Goal: Task Accomplishment & Management: Manage account settings

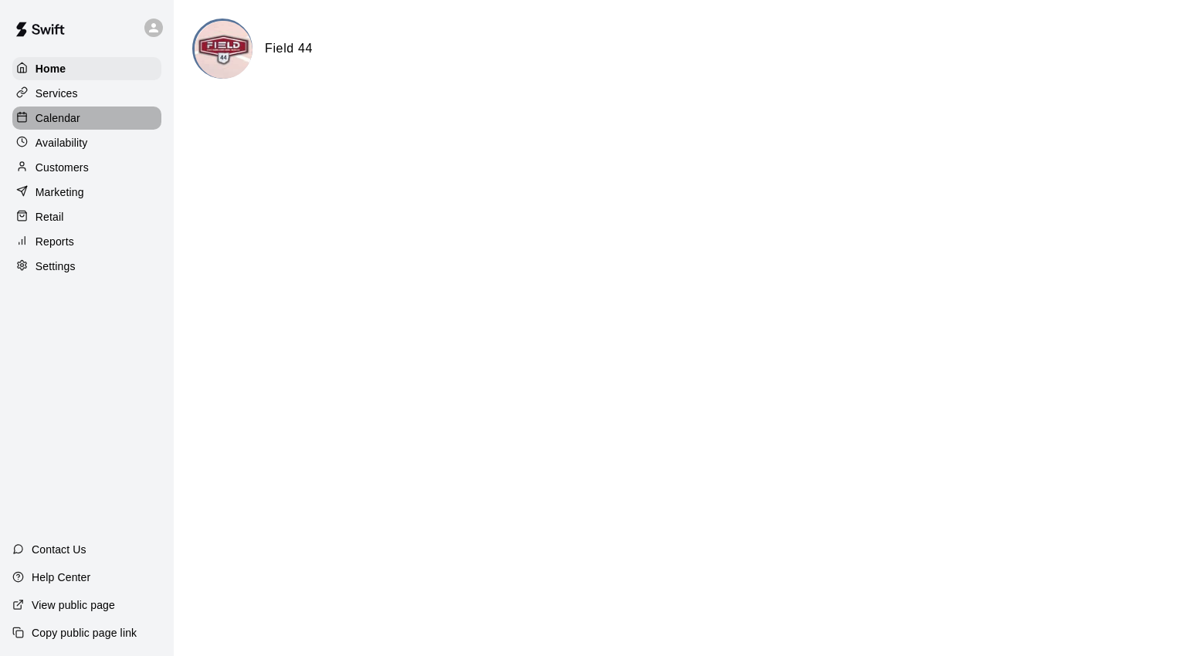
click at [73, 126] on p "Calendar" at bounding box center [58, 117] width 45 height 15
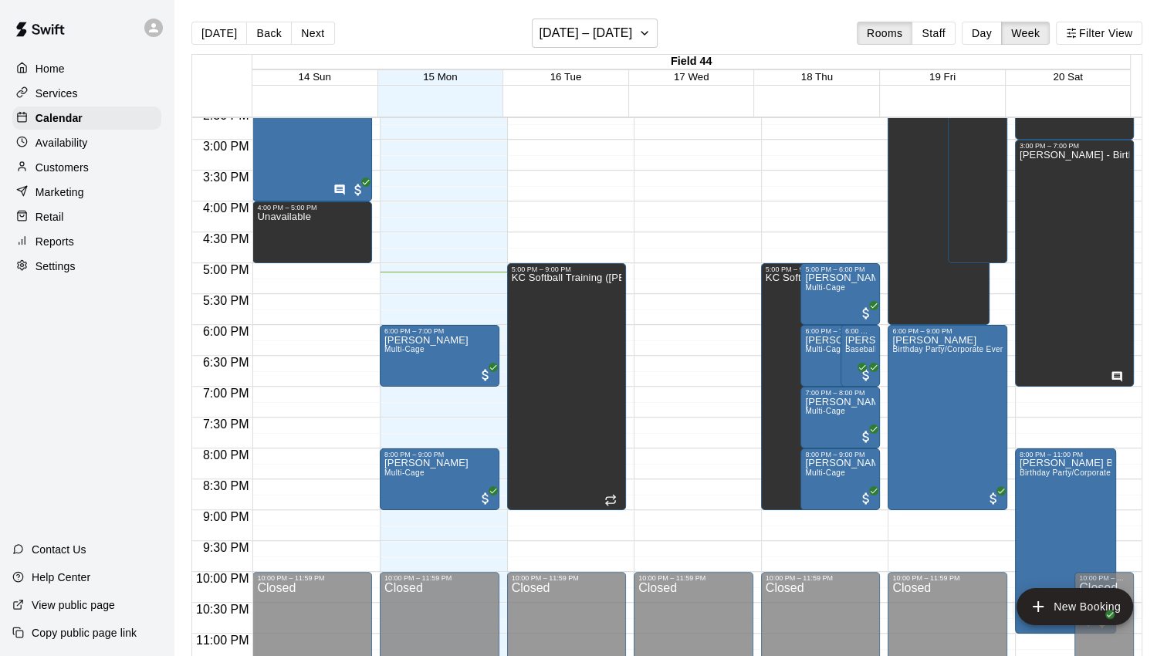
scroll to position [926, 0]
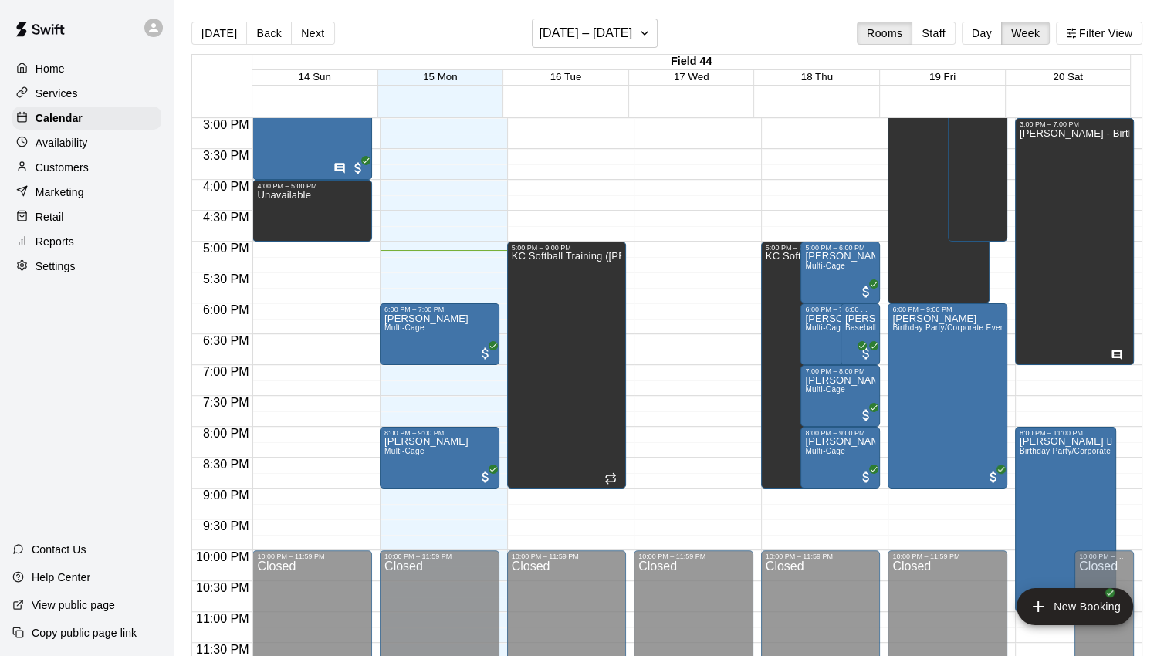
click at [421, 328] on span "Multi-Cage" at bounding box center [404, 327] width 40 height 8
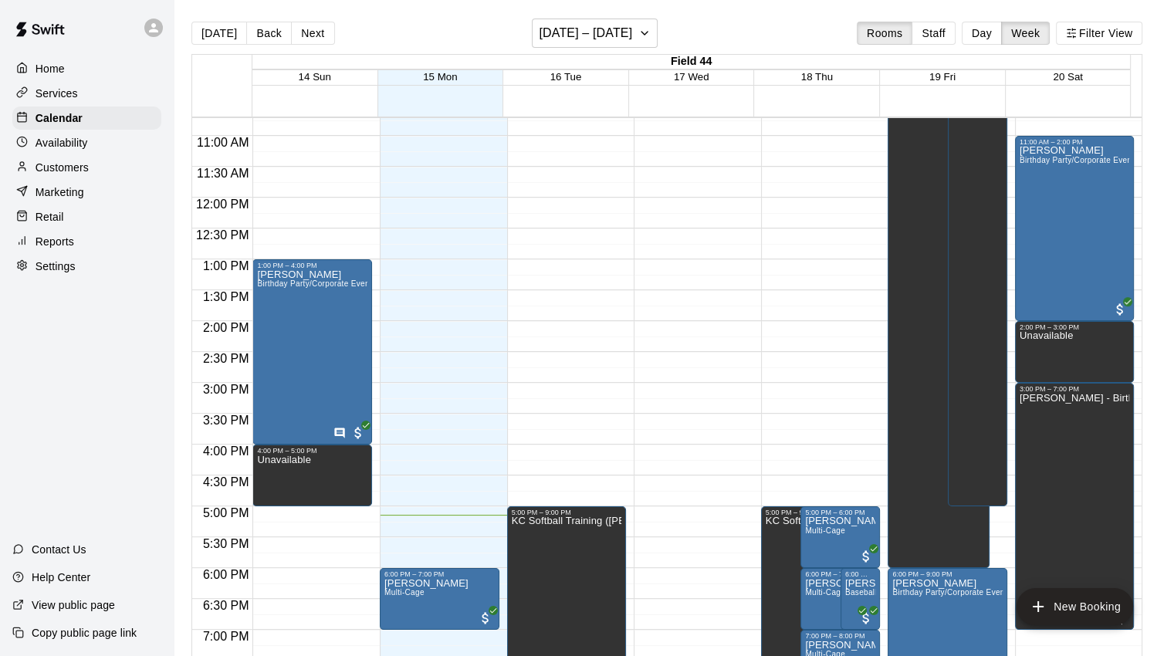
scroll to position [540, 0]
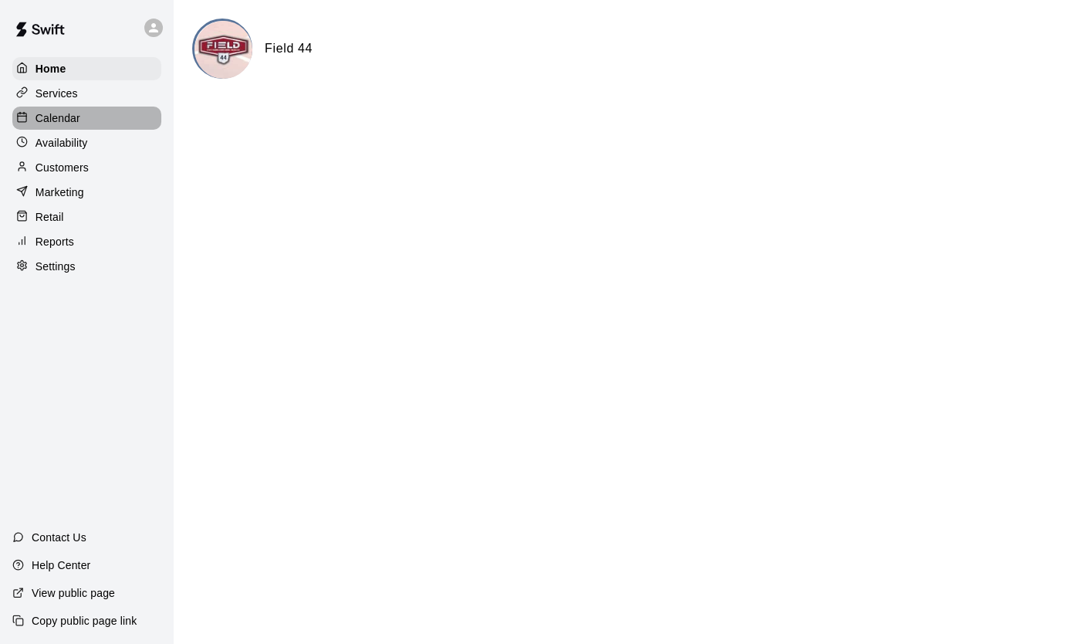
click at [65, 118] on p "Calendar" at bounding box center [58, 117] width 45 height 15
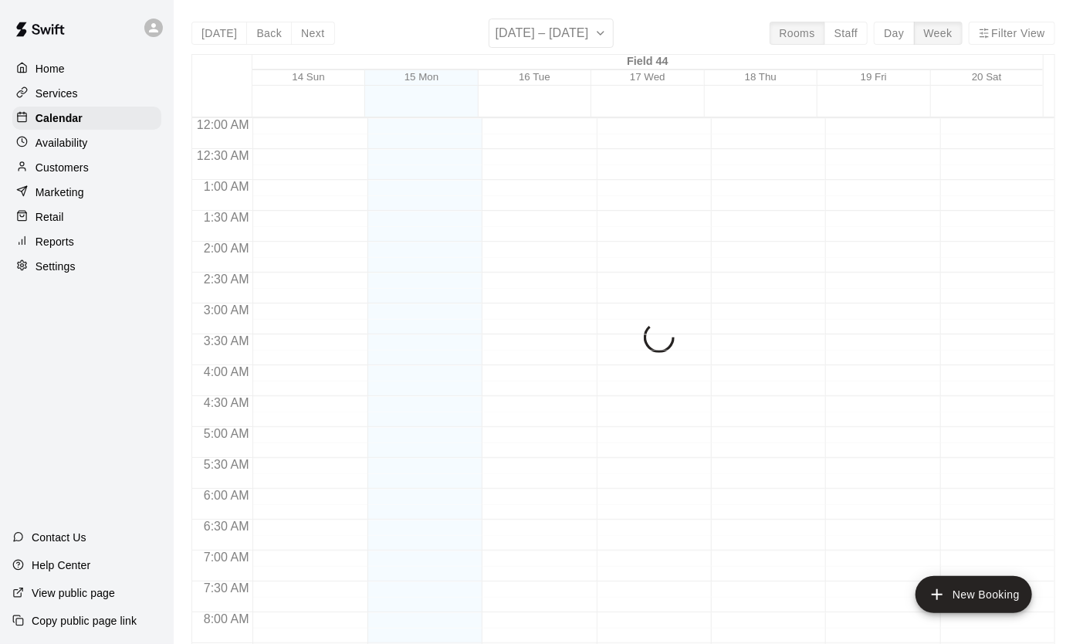
scroll to position [876, 0]
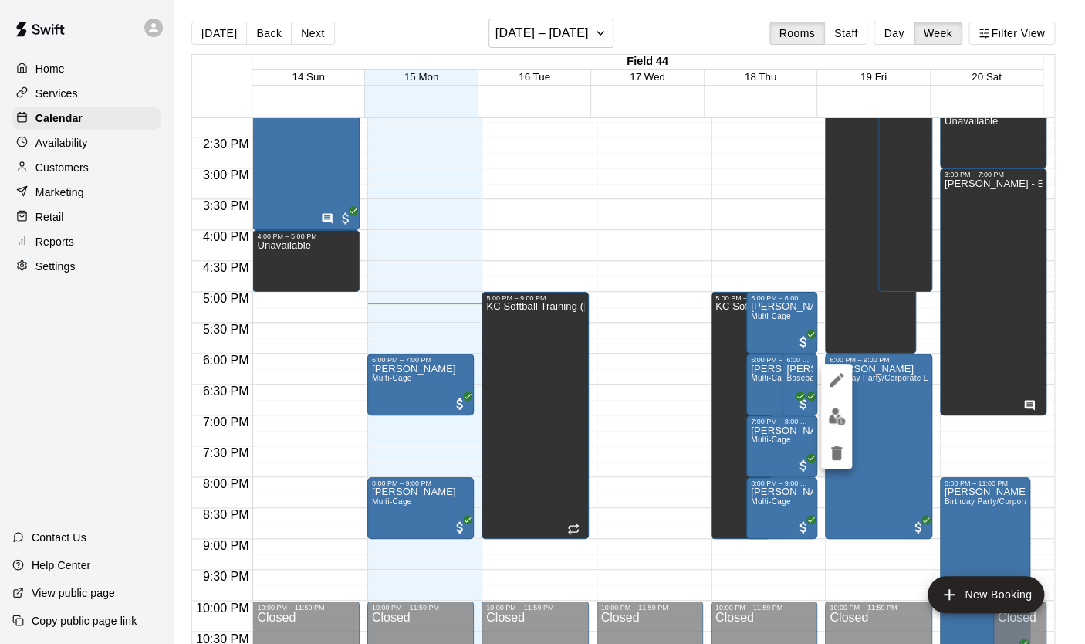
click at [904, 430] on div at bounding box center [542, 322] width 1085 height 644
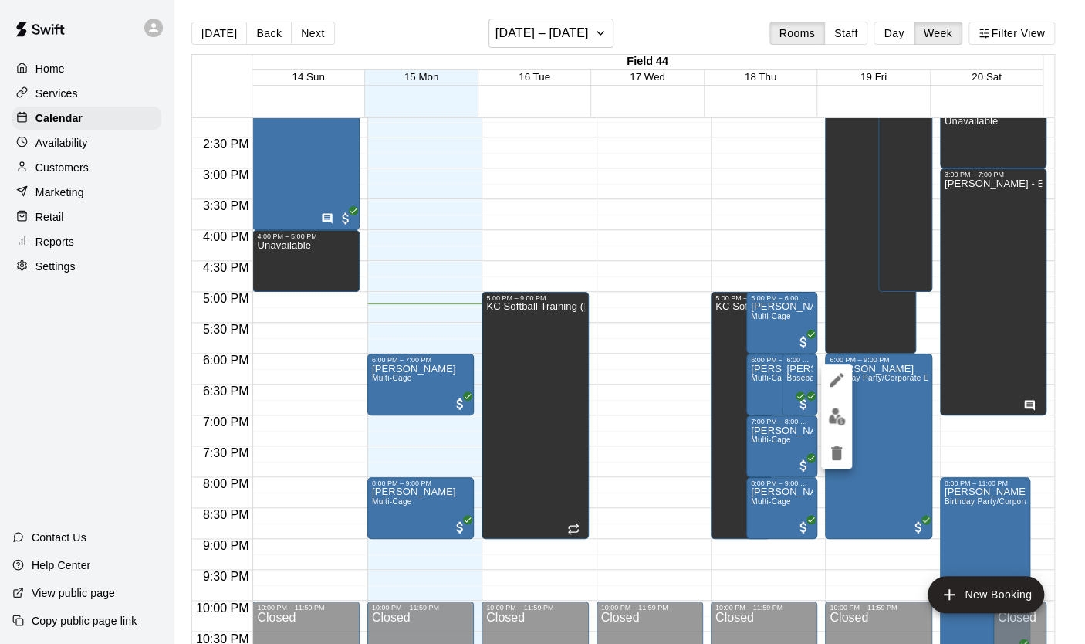
click at [889, 404] on div at bounding box center [542, 322] width 1085 height 644
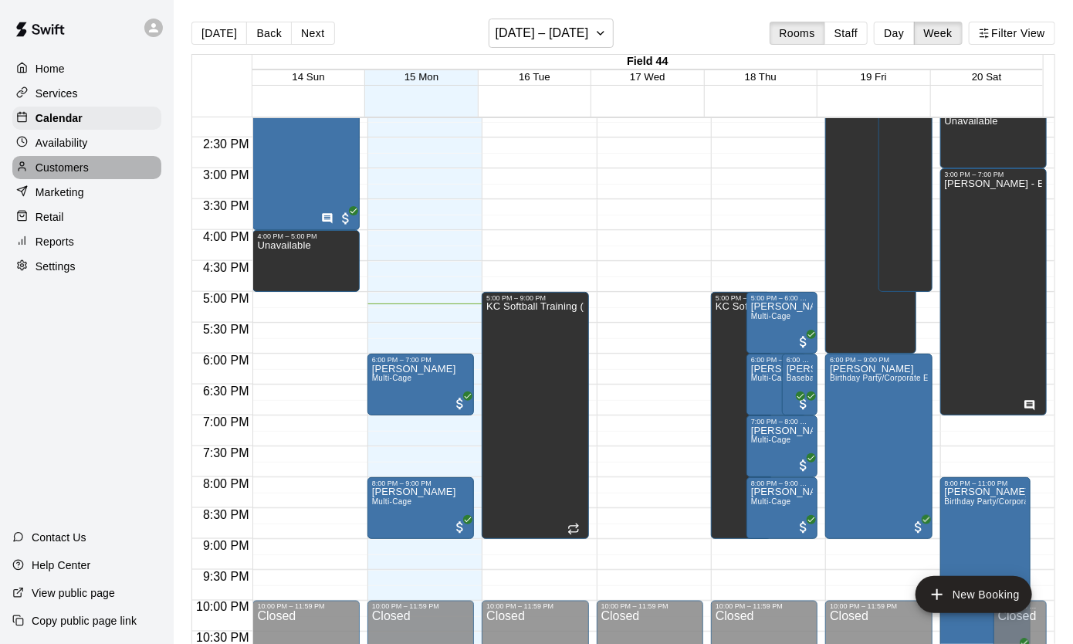
click at [79, 168] on p "Customers" at bounding box center [62, 167] width 53 height 15
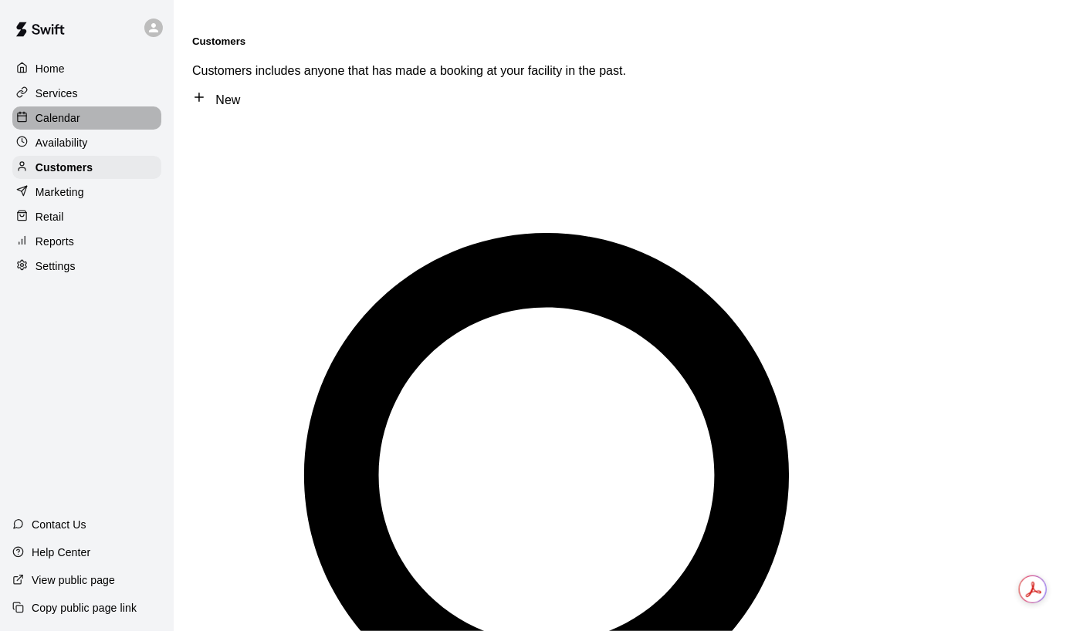
click at [71, 126] on p "Calendar" at bounding box center [58, 117] width 45 height 15
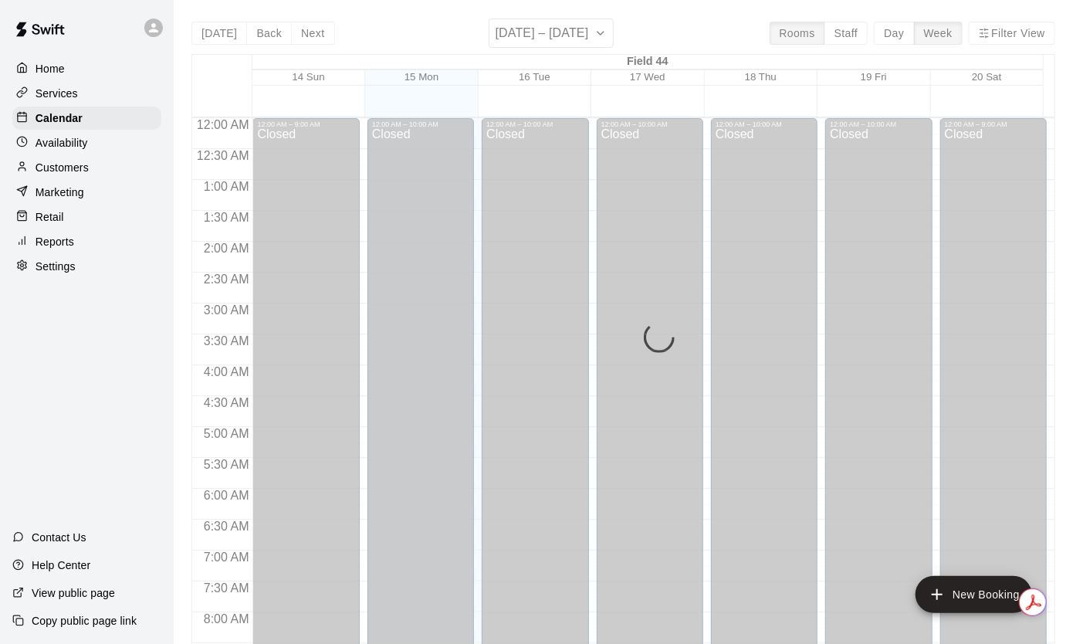
scroll to position [876, 0]
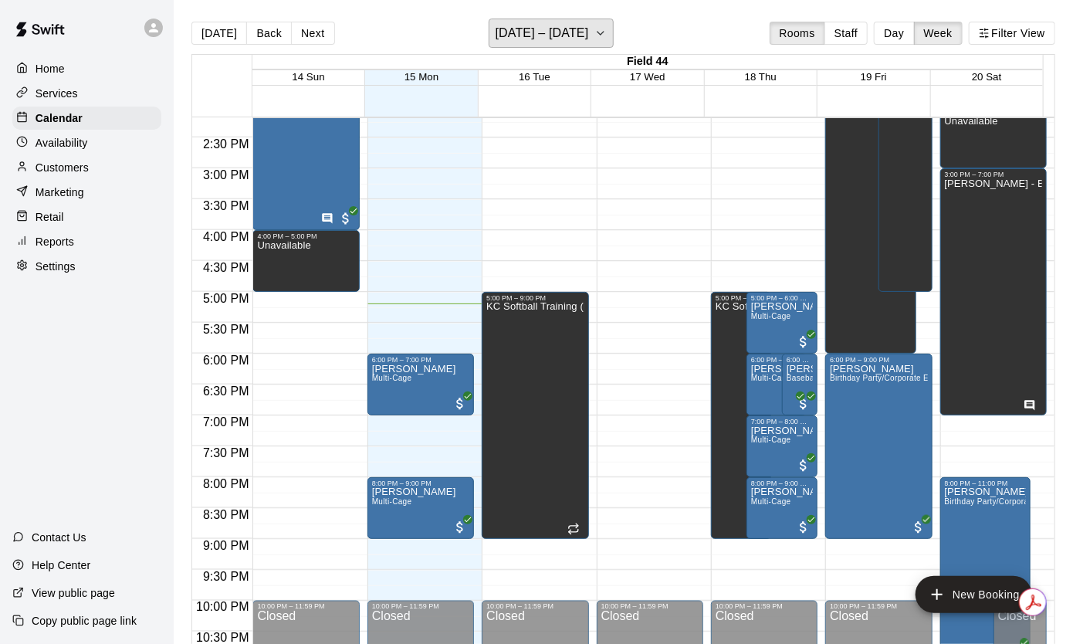
click at [612, 34] on button "[DATE] – [DATE]" at bounding box center [552, 33] width 126 height 29
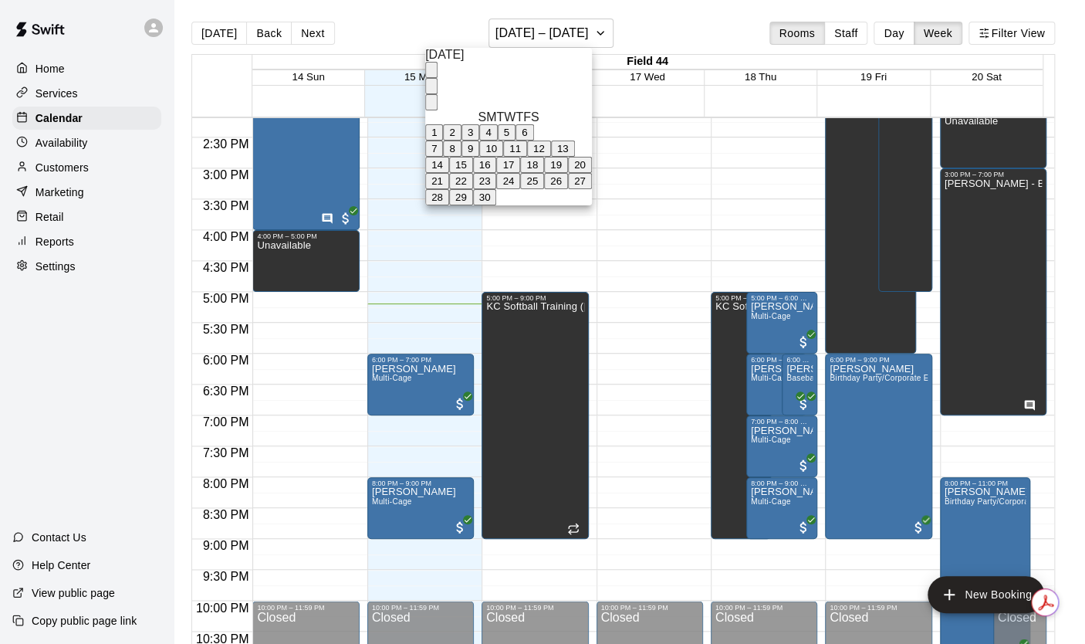
click at [592, 173] on button "20" at bounding box center [580, 165] width 24 height 16
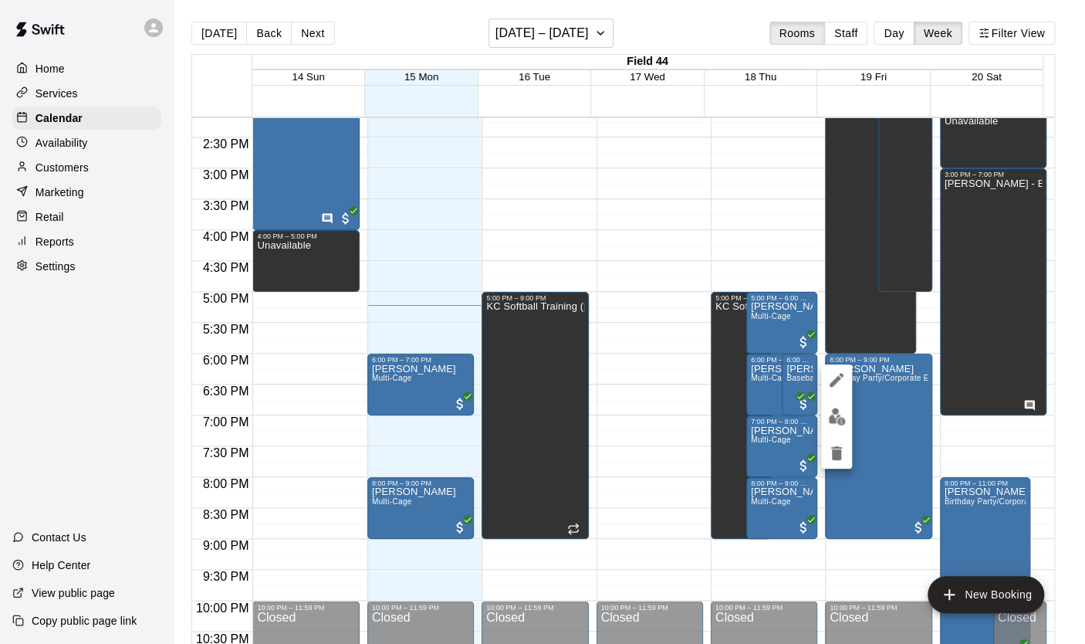
click at [843, 384] on icon "edit" at bounding box center [836, 380] width 19 height 19
drag, startPoint x: 417, startPoint y: 63, endPoint x: 343, endPoint y: 66, distance: 74.2
drag, startPoint x: 426, startPoint y: 62, endPoint x: 294, endPoint y: 63, distance: 132.0
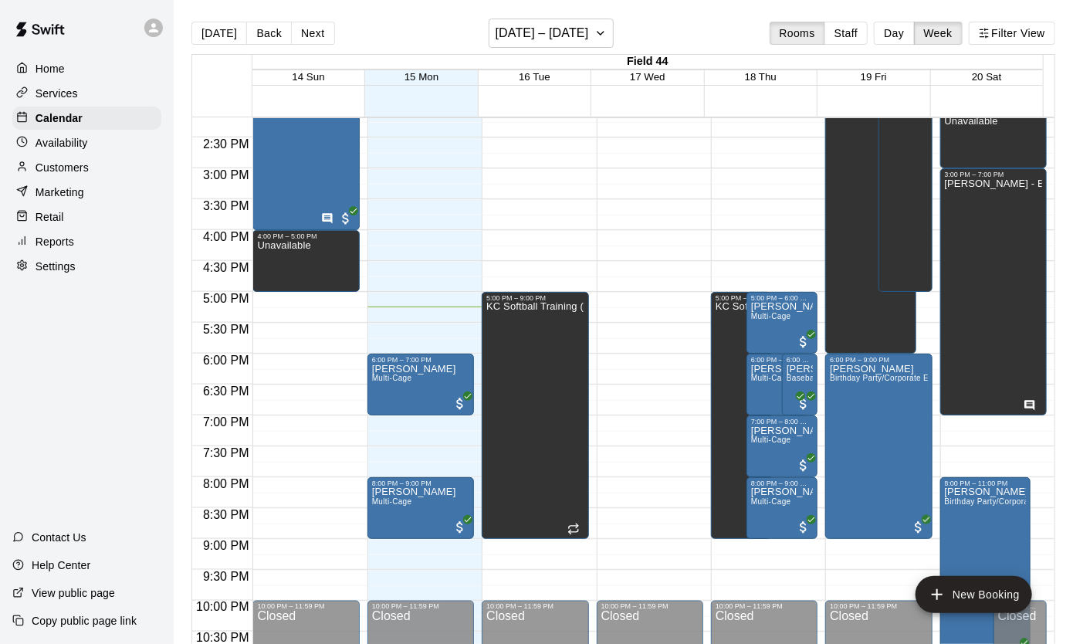
click at [76, 171] on p "Customers" at bounding box center [62, 167] width 53 height 15
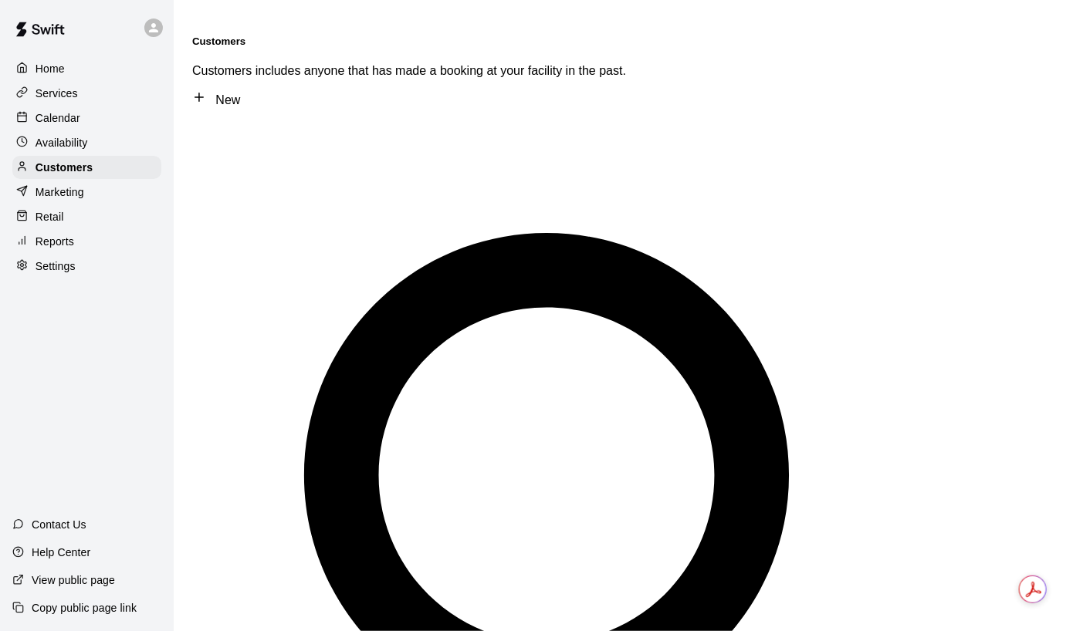
type input "*****"
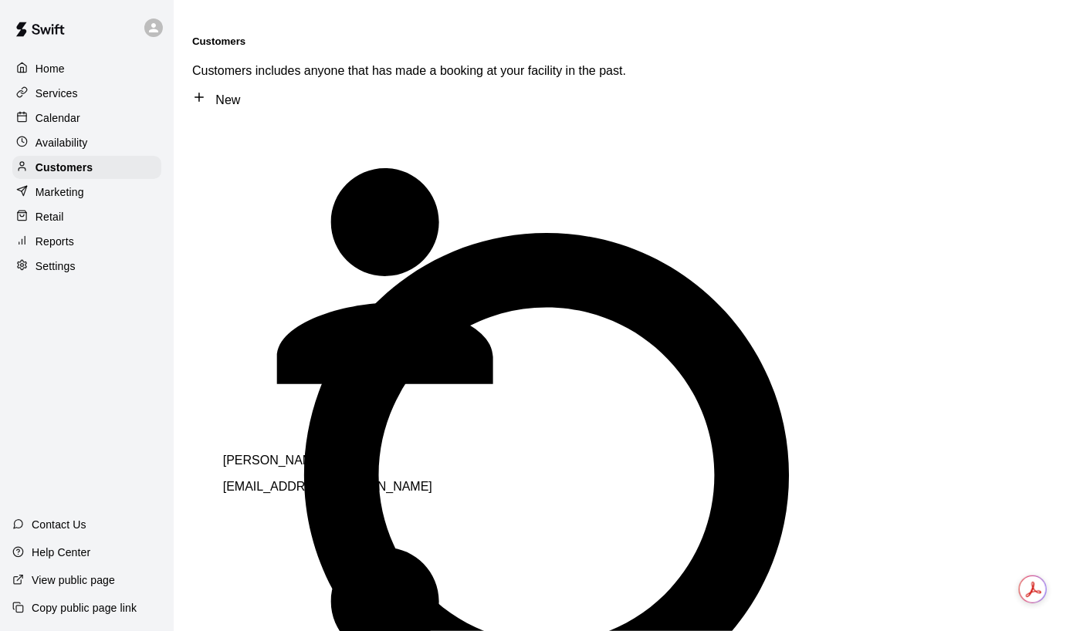
click at [304, 454] on div "[PERSON_NAME] [EMAIL_ADDRESS][DOMAIN_NAME]" at bounding box center [439, 474] width 432 height 40
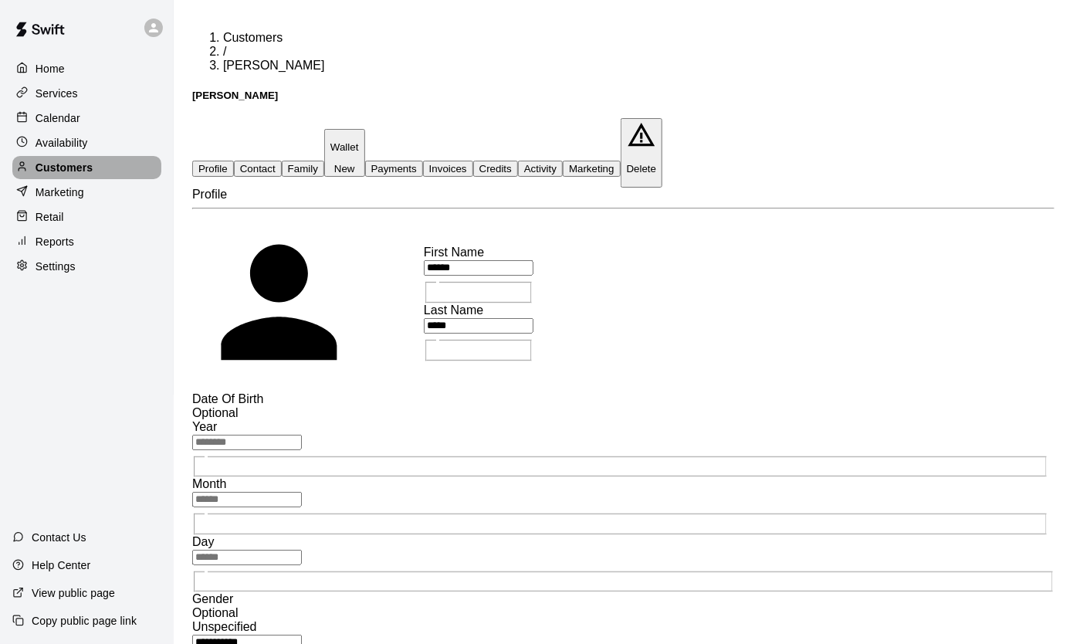
drag, startPoint x: 45, startPoint y: 176, endPoint x: 68, endPoint y: 174, distance: 23.3
click at [46, 175] on p "Customers" at bounding box center [64, 167] width 57 height 15
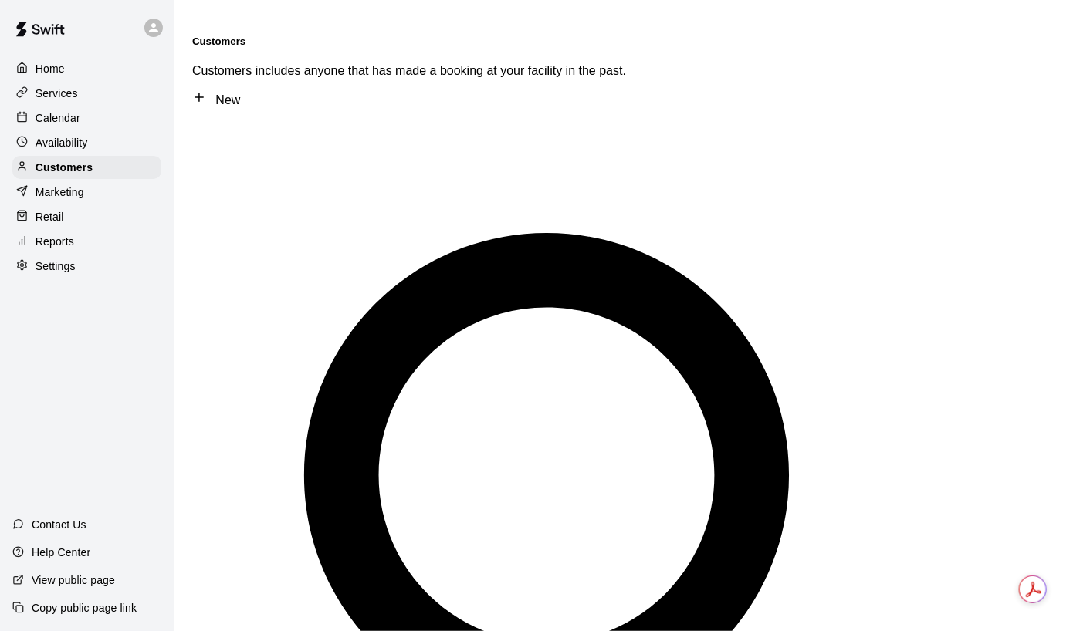
type input "****"
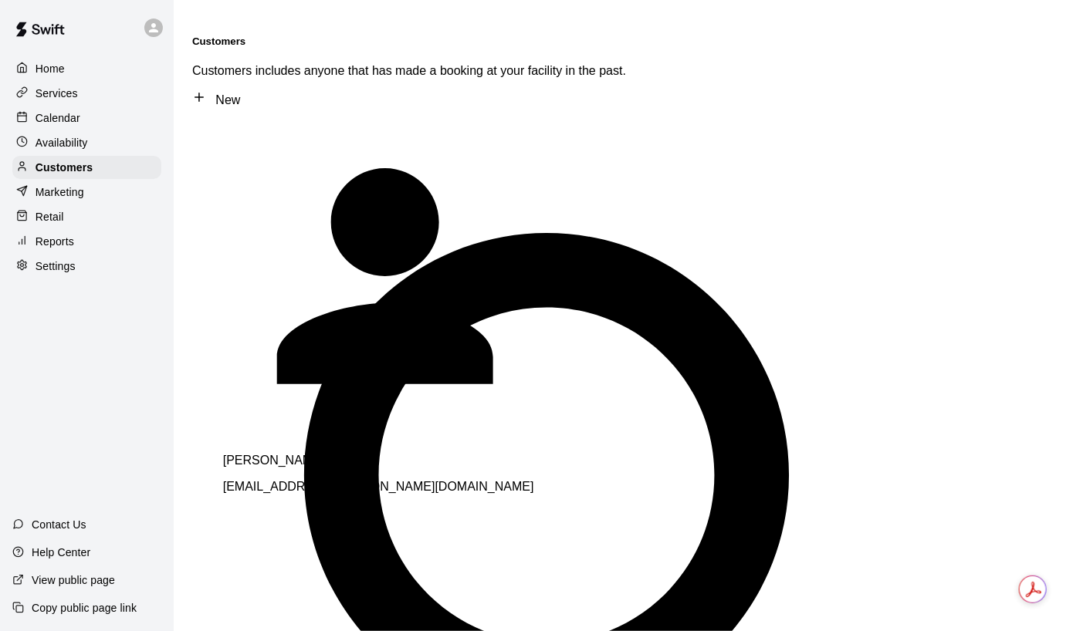
click at [315, 454] on div "[PERSON_NAME] [EMAIL_ADDRESS][PERSON_NAME][DOMAIN_NAME]" at bounding box center [439, 474] width 432 height 40
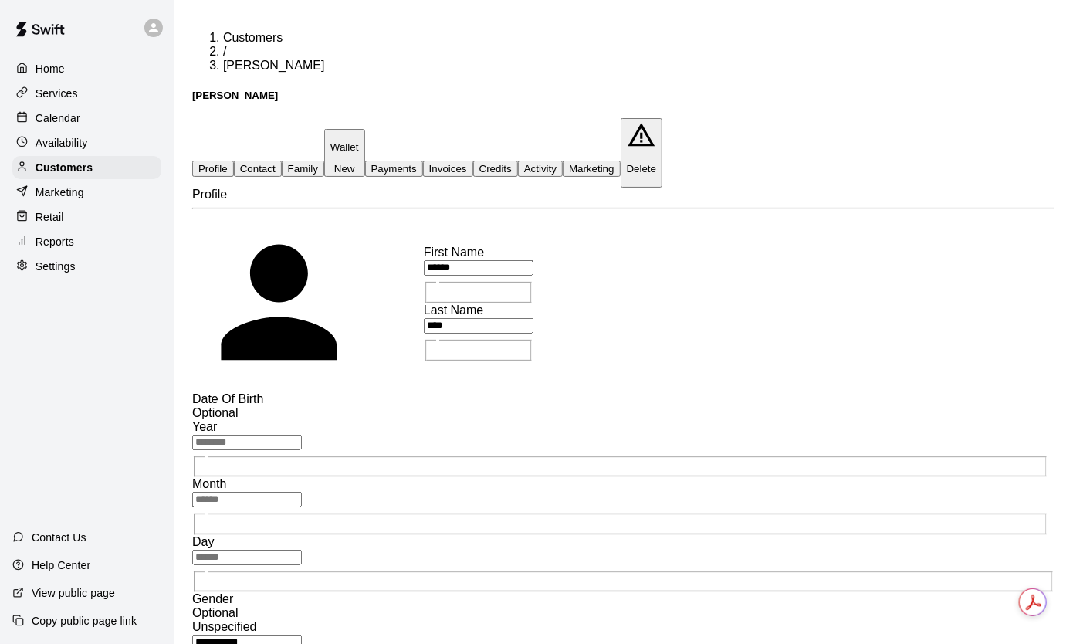
click at [324, 161] on button "Family" at bounding box center [303, 169] width 42 height 16
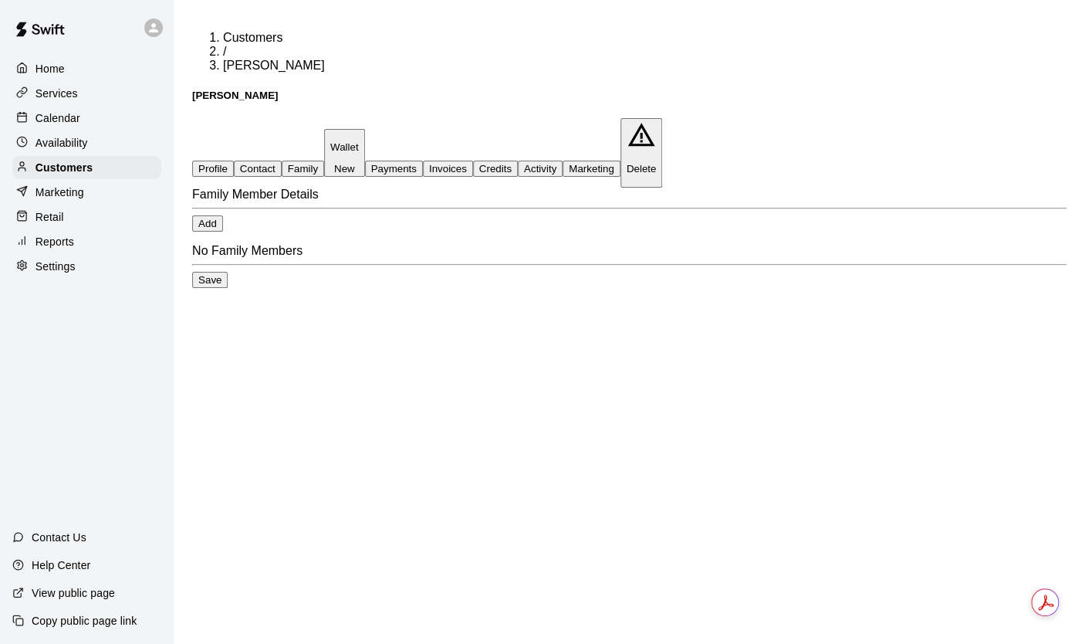
click at [282, 161] on button "Contact" at bounding box center [258, 169] width 48 height 16
select select "**"
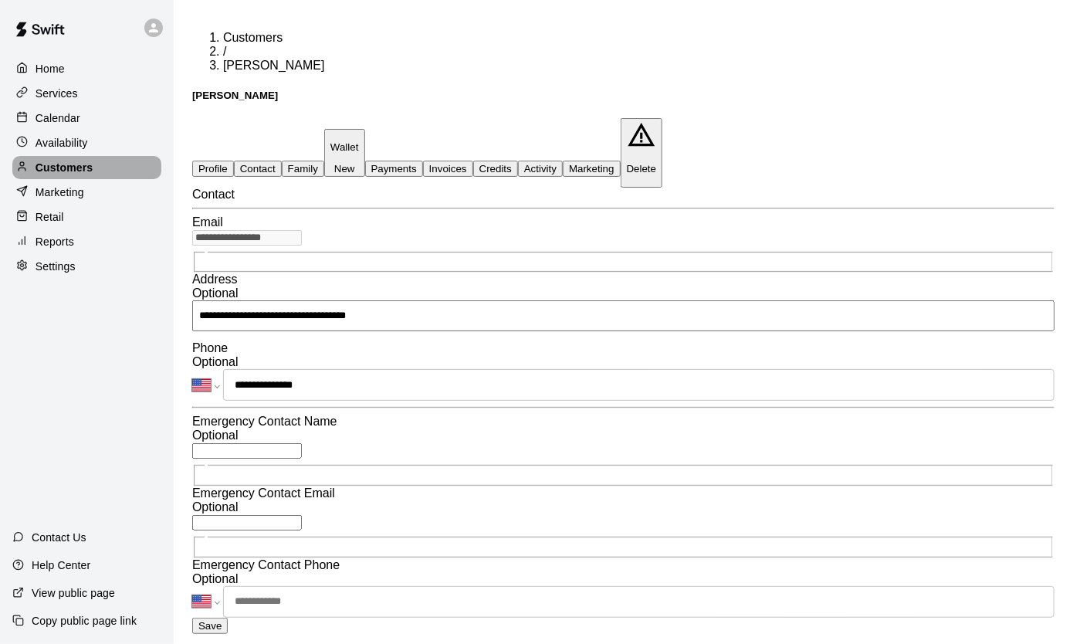
drag, startPoint x: 57, startPoint y: 173, endPoint x: 82, endPoint y: 171, distance: 24.7
click at [58, 173] on p "Customers" at bounding box center [64, 167] width 57 height 15
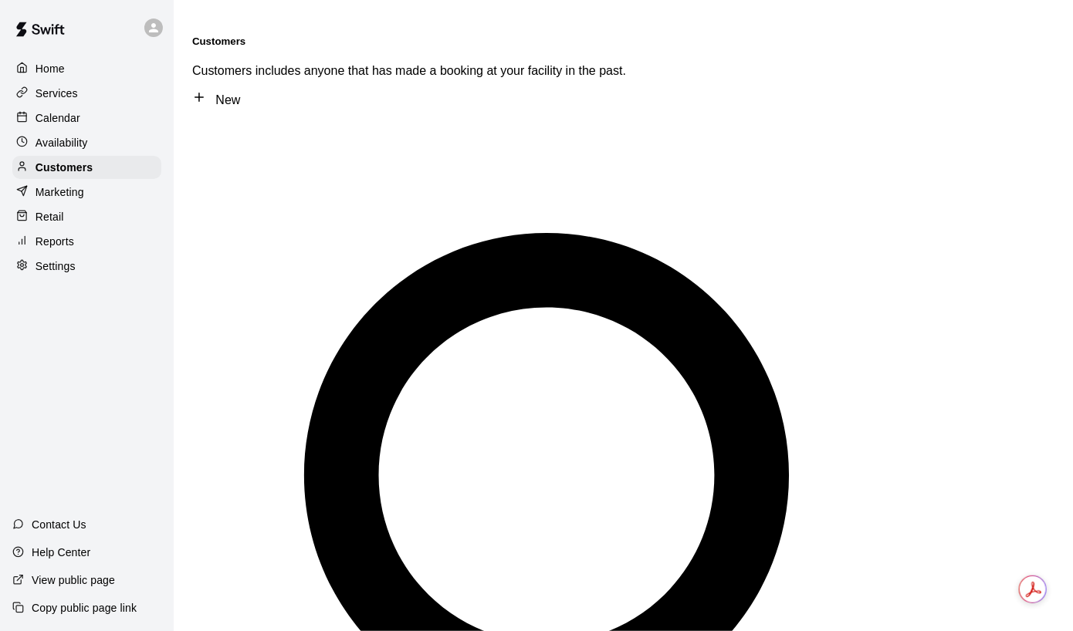
type input "***"
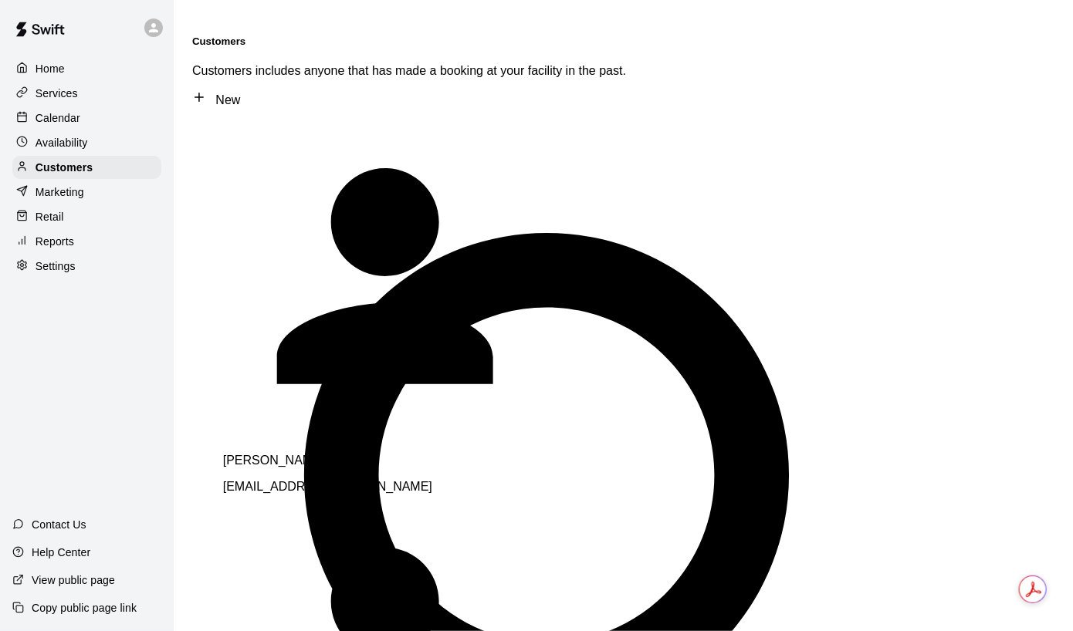
click at [290, 480] on span "[EMAIL_ADDRESS][DOMAIN_NAME]" at bounding box center [327, 486] width 209 height 13
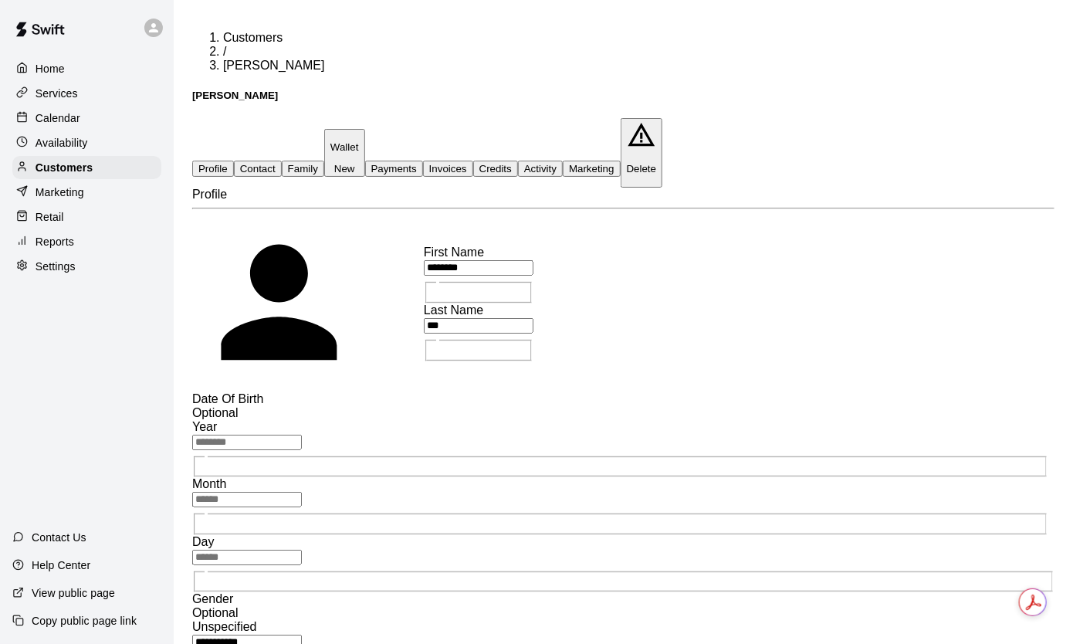
click at [324, 161] on button "Family" at bounding box center [303, 169] width 42 height 16
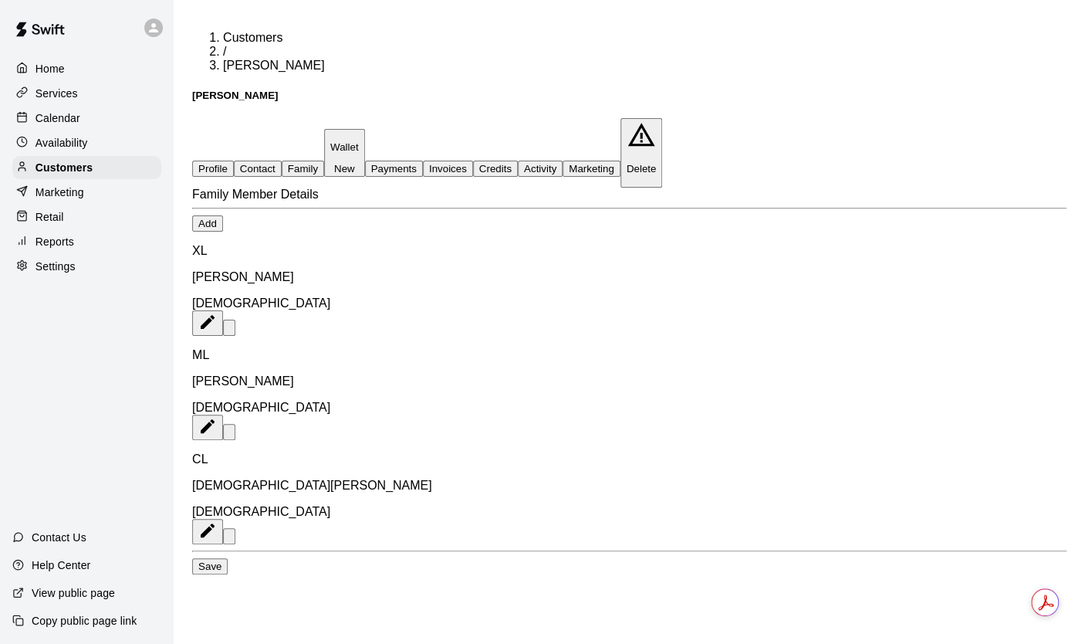
click at [282, 161] on button "Contact" at bounding box center [258, 169] width 48 height 16
select select "**"
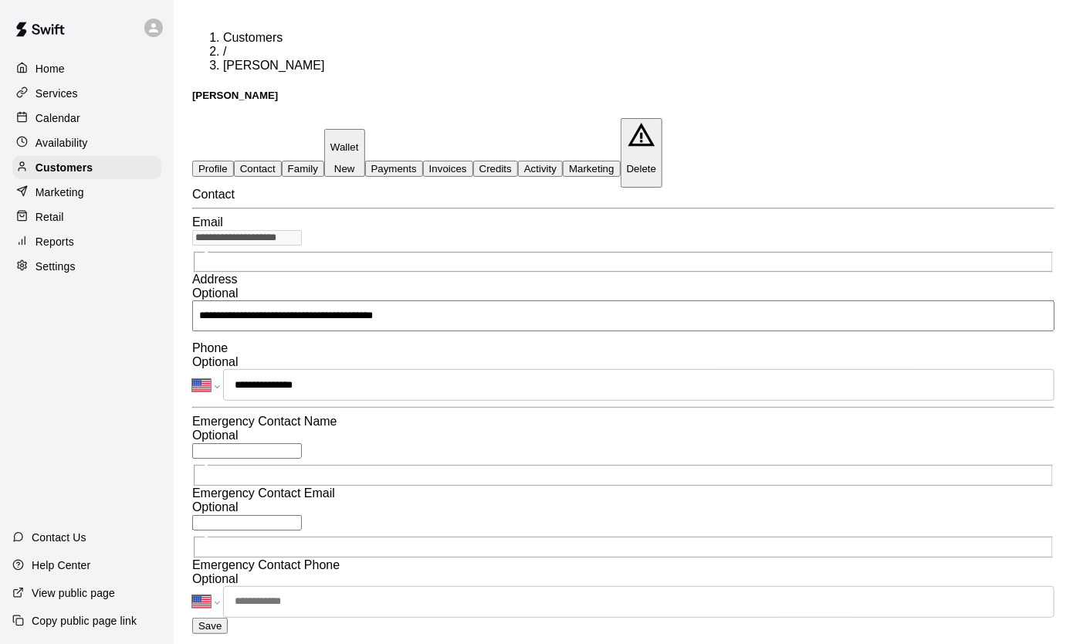
click at [282, 161] on button "Contact" at bounding box center [258, 169] width 48 height 16
click at [59, 175] on p "Customers" at bounding box center [64, 167] width 57 height 15
click at [61, 175] on p "Customers" at bounding box center [64, 167] width 57 height 15
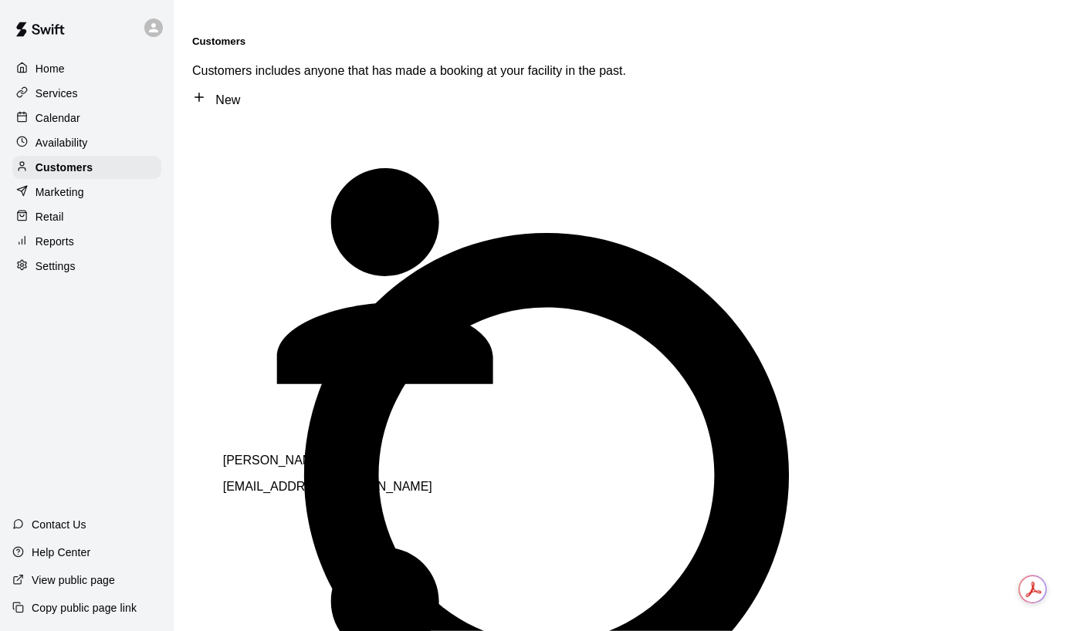
type input "******"
click at [340, 454] on div "[PERSON_NAME] [EMAIL_ADDRESS][DOMAIN_NAME]" at bounding box center [439, 474] width 432 height 40
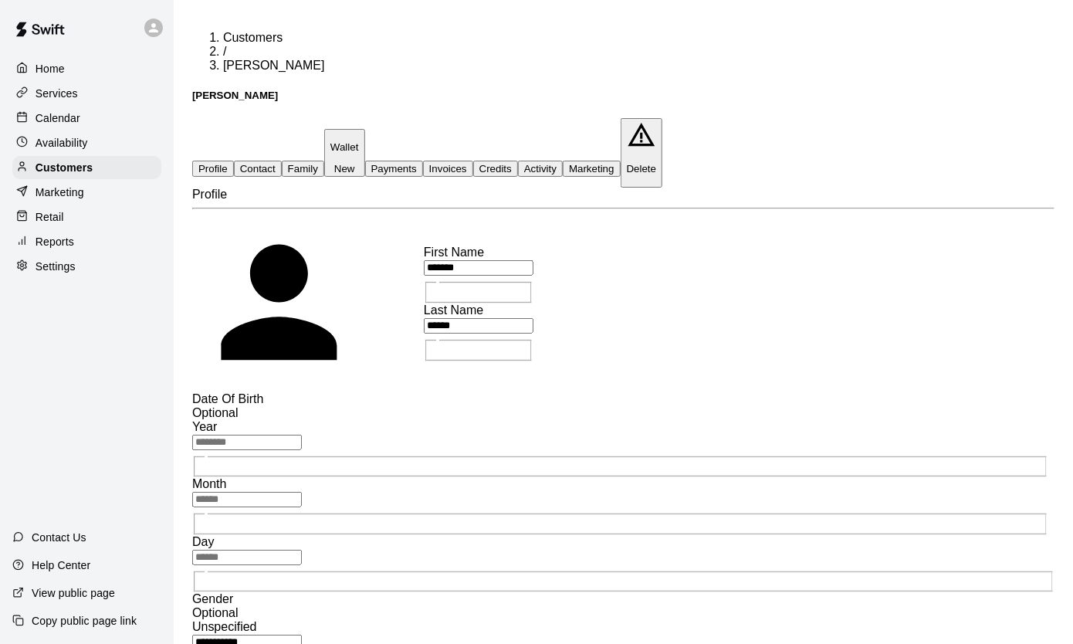
click at [324, 161] on button "Family" at bounding box center [303, 169] width 42 height 16
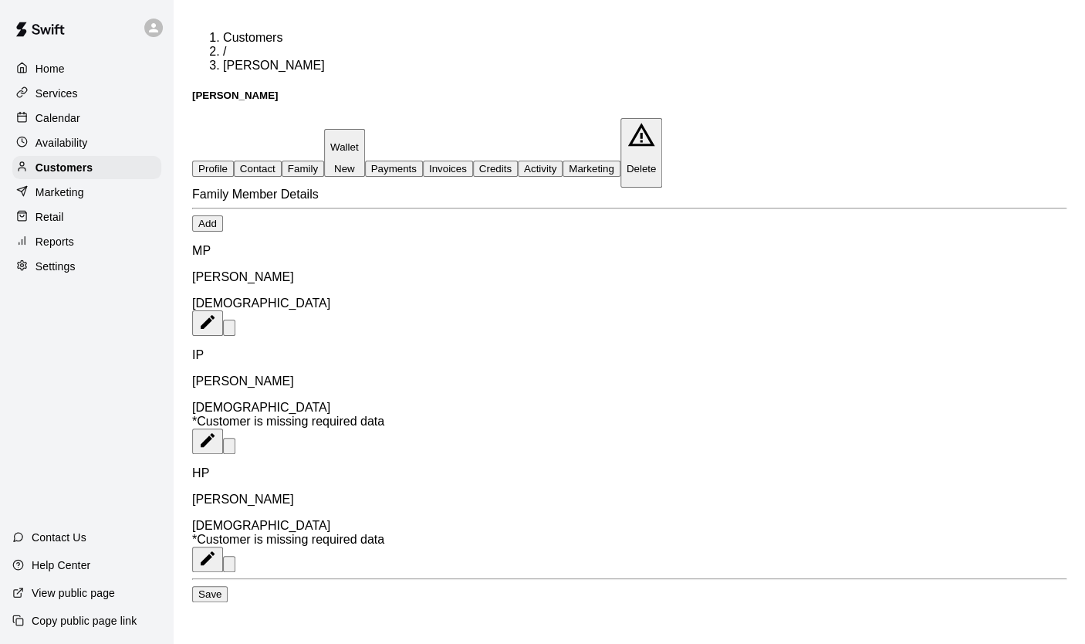
click at [282, 161] on button "Contact" at bounding box center [258, 169] width 48 height 16
select select "**"
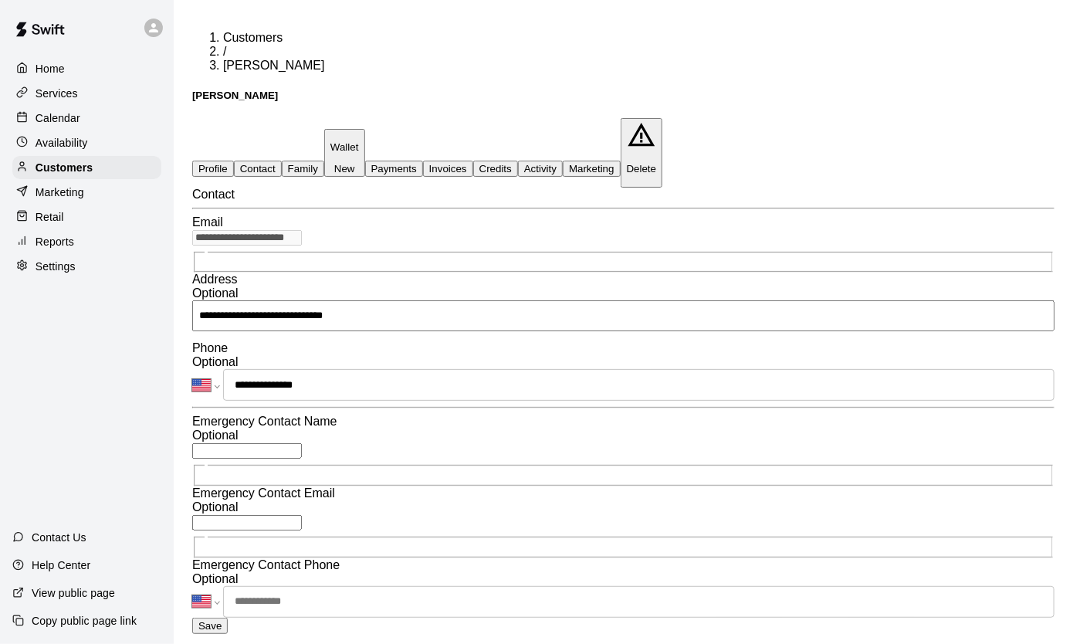
click at [70, 120] on p "Calendar" at bounding box center [58, 117] width 45 height 15
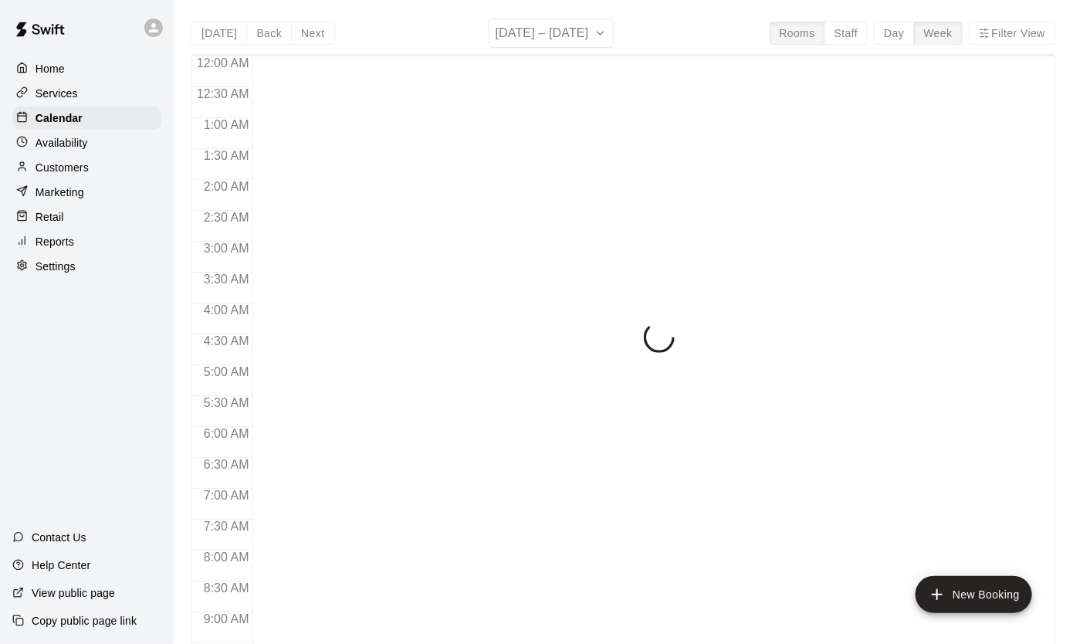
scroll to position [876, 0]
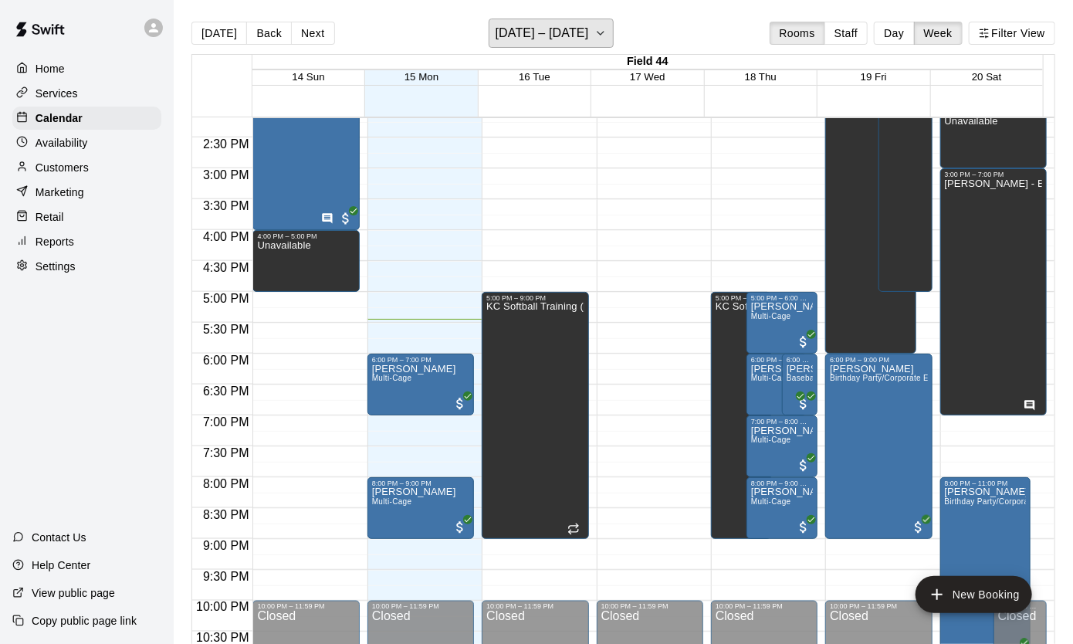
click at [604, 30] on icon "button" at bounding box center [600, 33] width 12 height 19
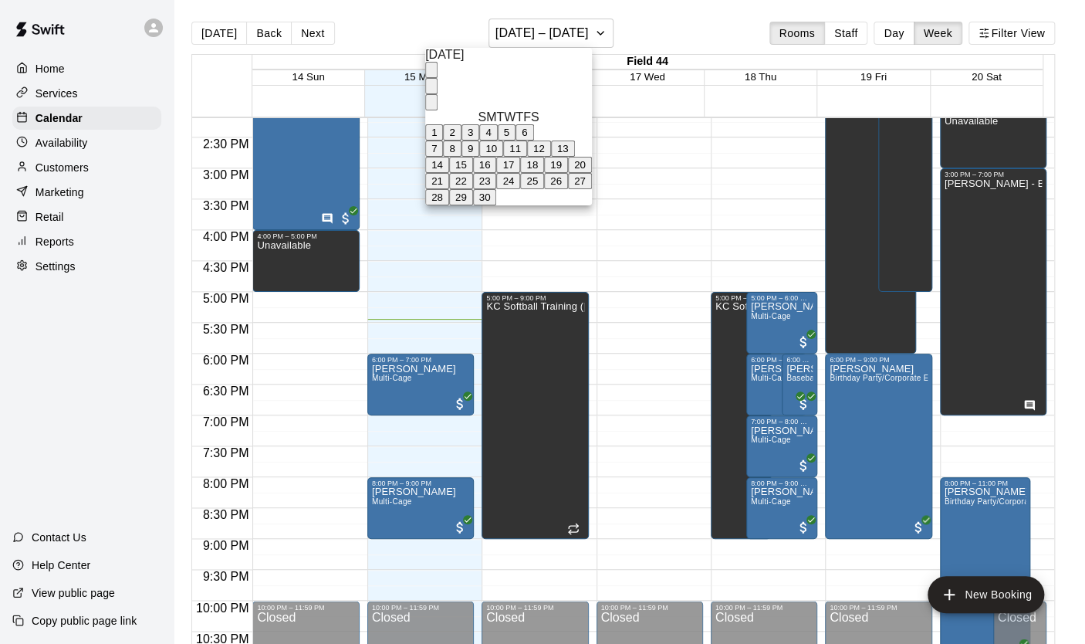
click at [449, 189] on button "21" at bounding box center [437, 181] width 24 height 16
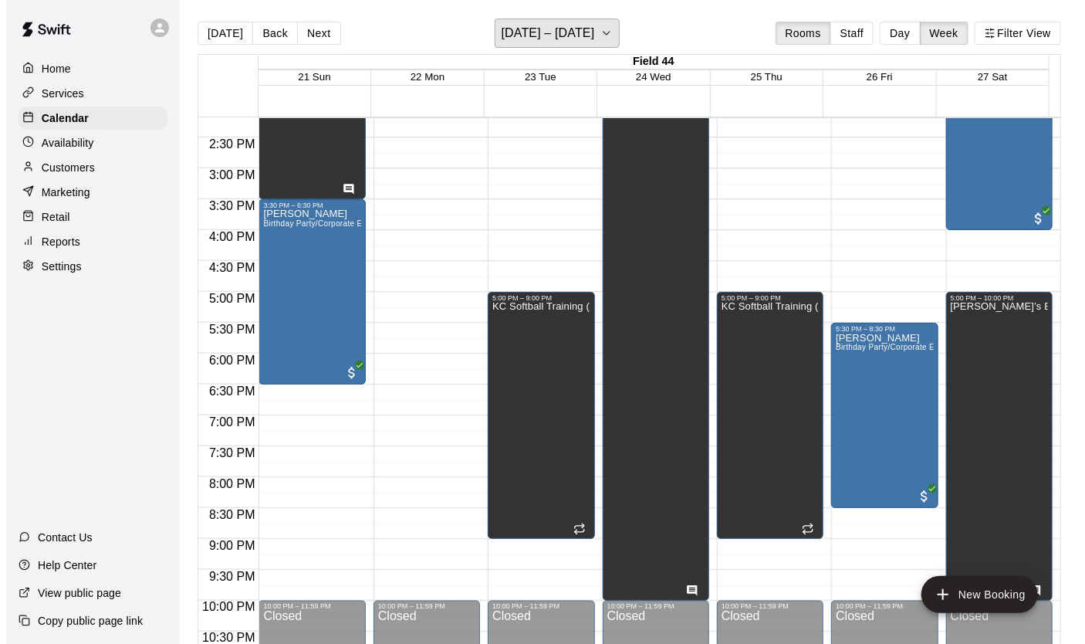
scroll to position [645, 0]
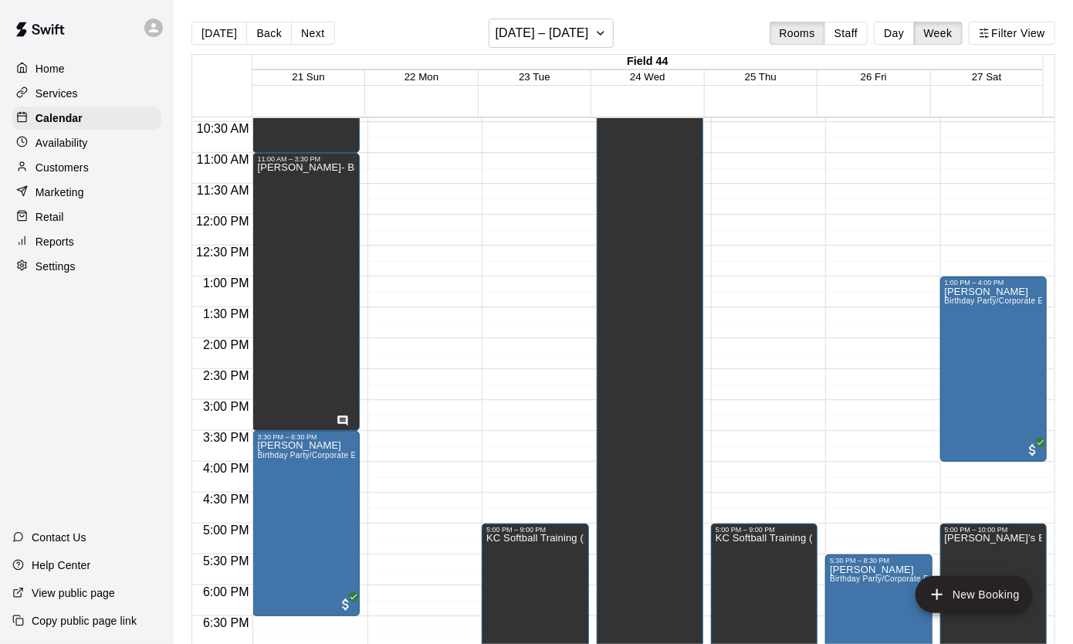
click at [318, 260] on div "[PERSON_NAME]- Birthday Party" at bounding box center [305, 485] width 97 height 644
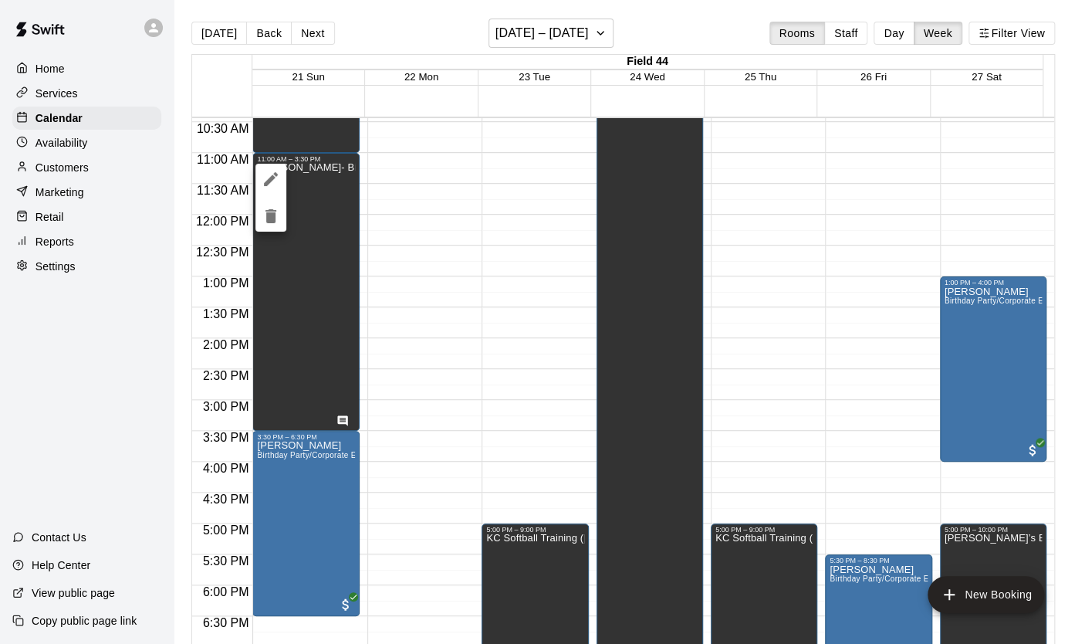
click at [272, 172] on icon "edit" at bounding box center [271, 179] width 19 height 19
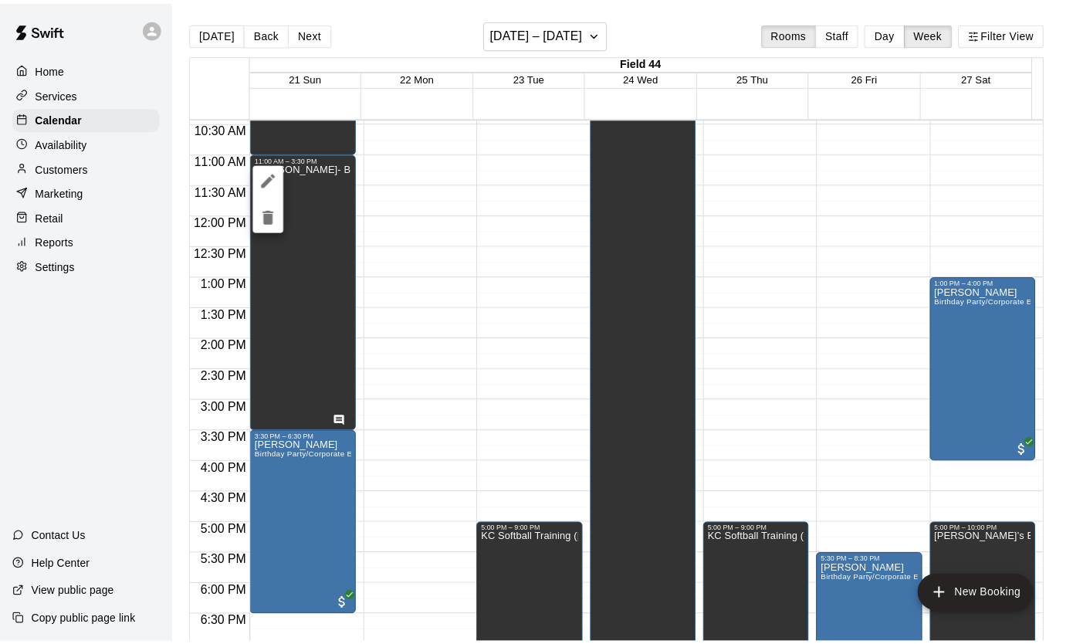
scroll to position [62, 0]
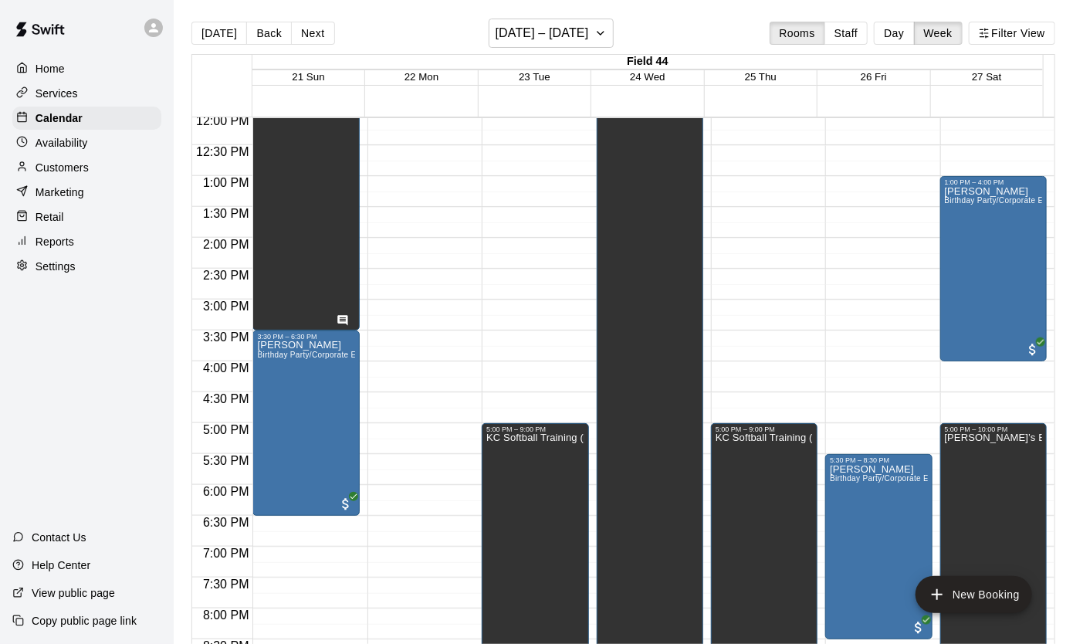
scroll to position [876, 0]
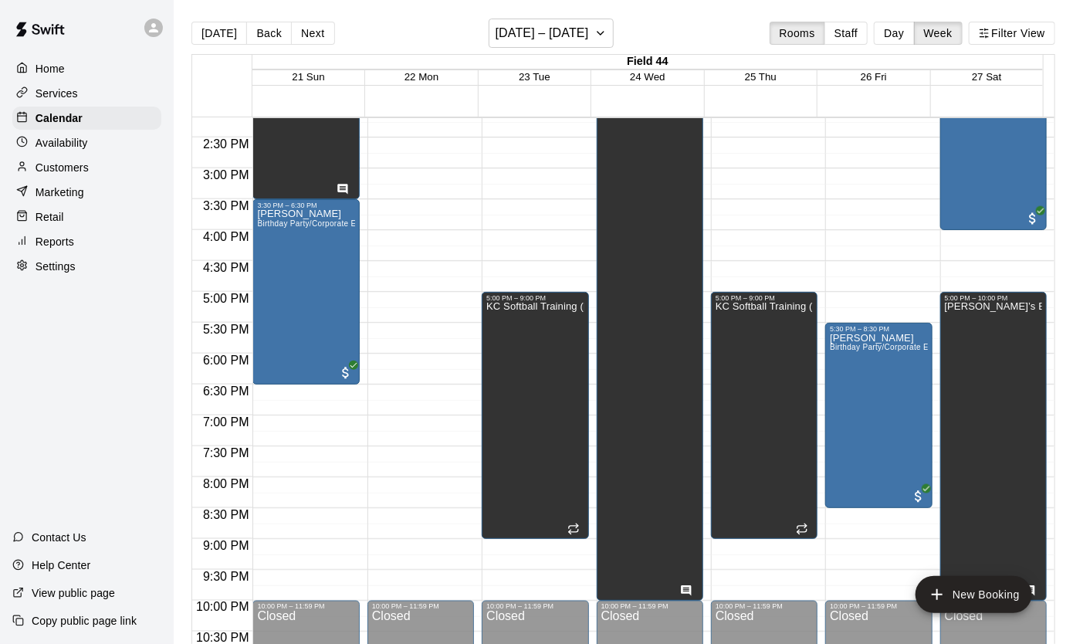
click at [307, 269] on div "[PERSON_NAME] Birthday Party/Corporate Event Rental (3 HOURS)" at bounding box center [305, 531] width 97 height 644
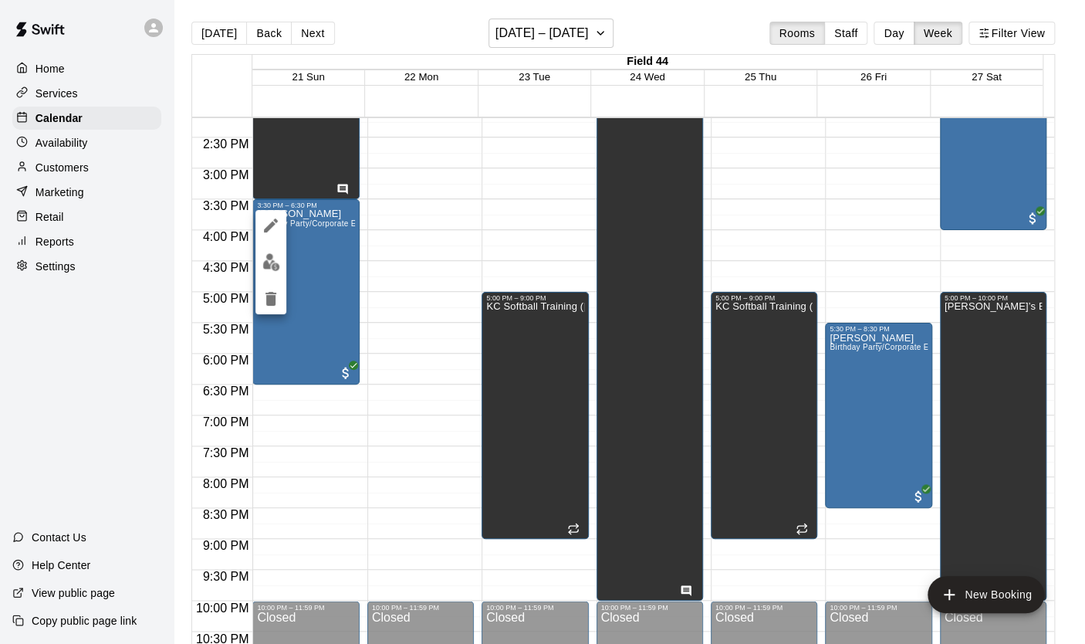
click at [453, 168] on div at bounding box center [542, 322] width 1085 height 644
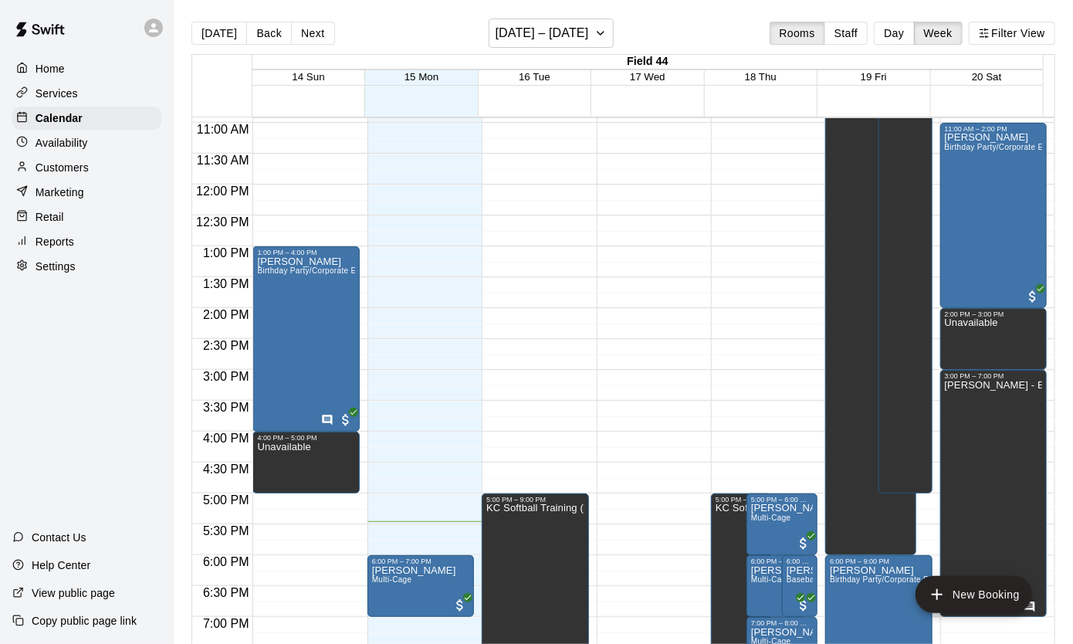
scroll to position [645, 0]
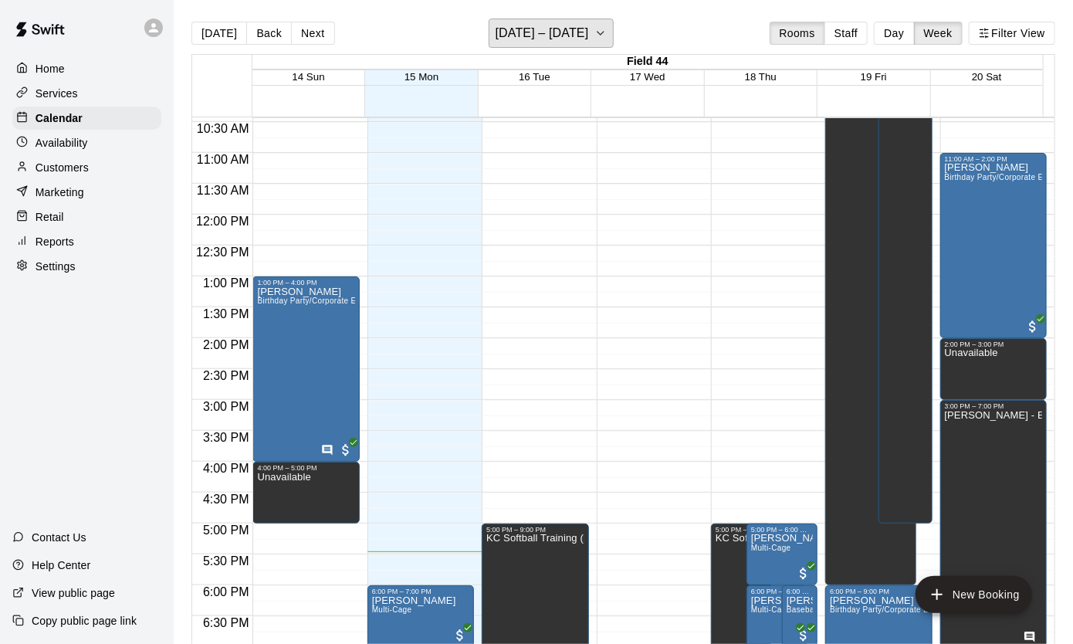
click at [584, 36] on h6 "[DATE] – [DATE]" at bounding box center [542, 33] width 93 height 22
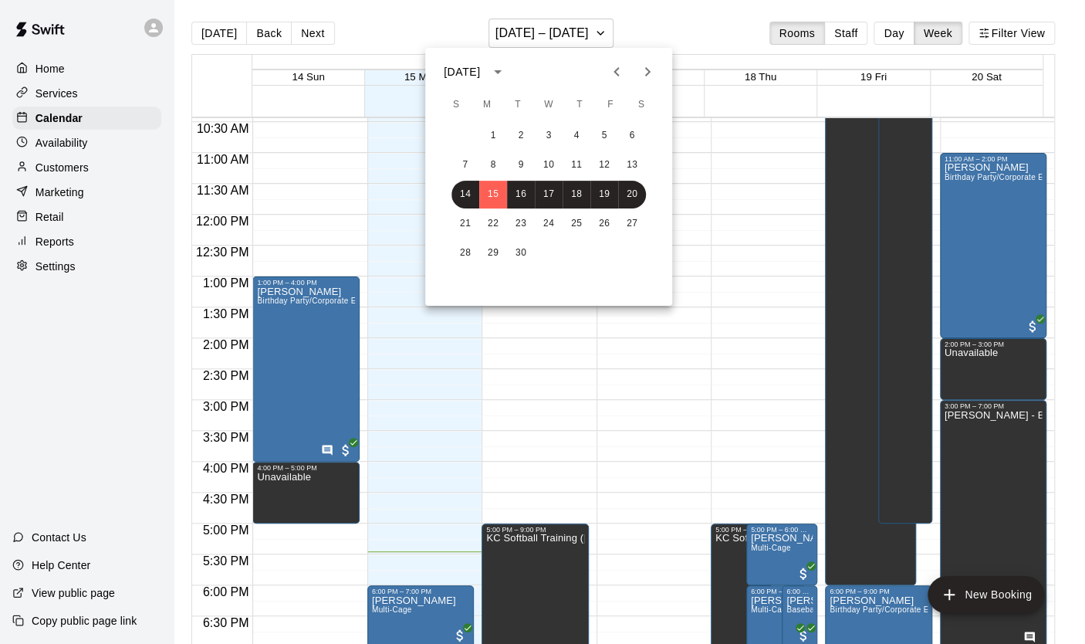
click at [718, 30] on div at bounding box center [542, 322] width 1085 height 644
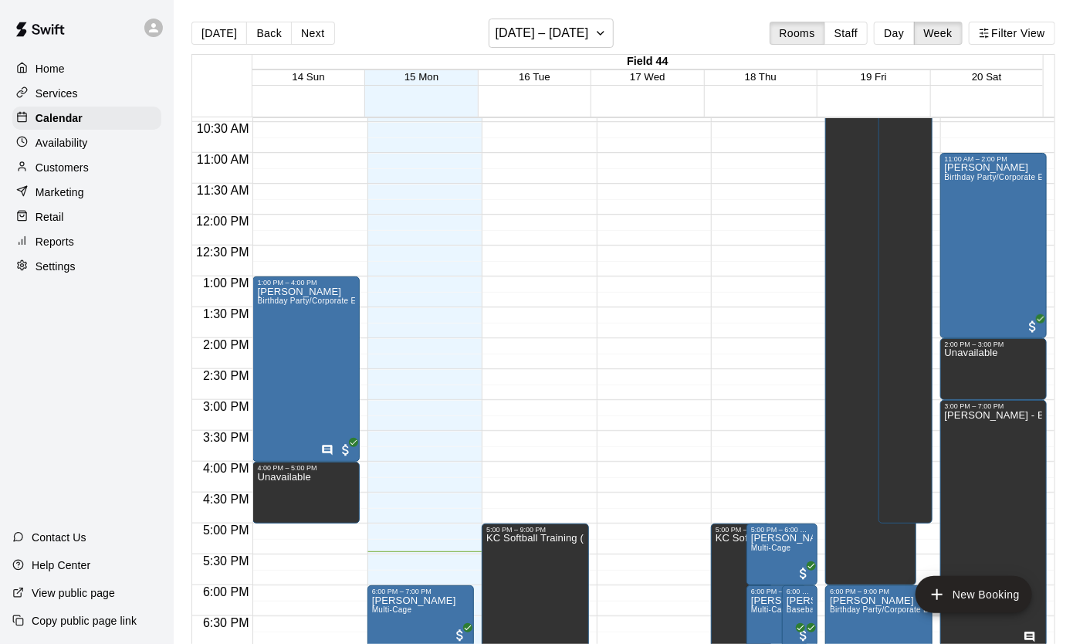
click at [885, 29] on button "Day" at bounding box center [894, 33] width 40 height 23
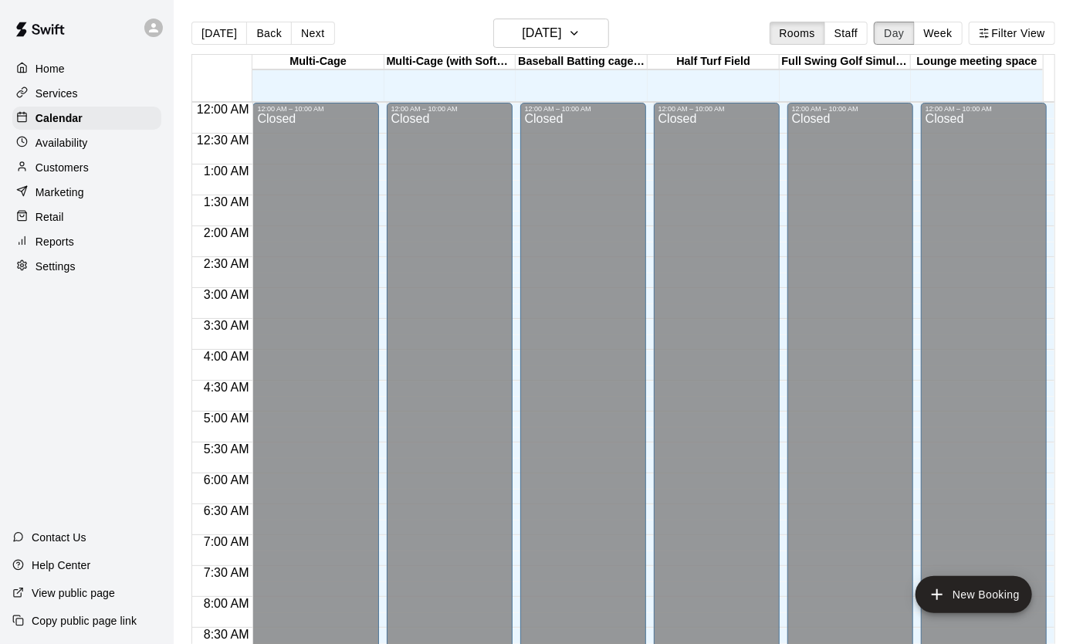
scroll to position [923, 0]
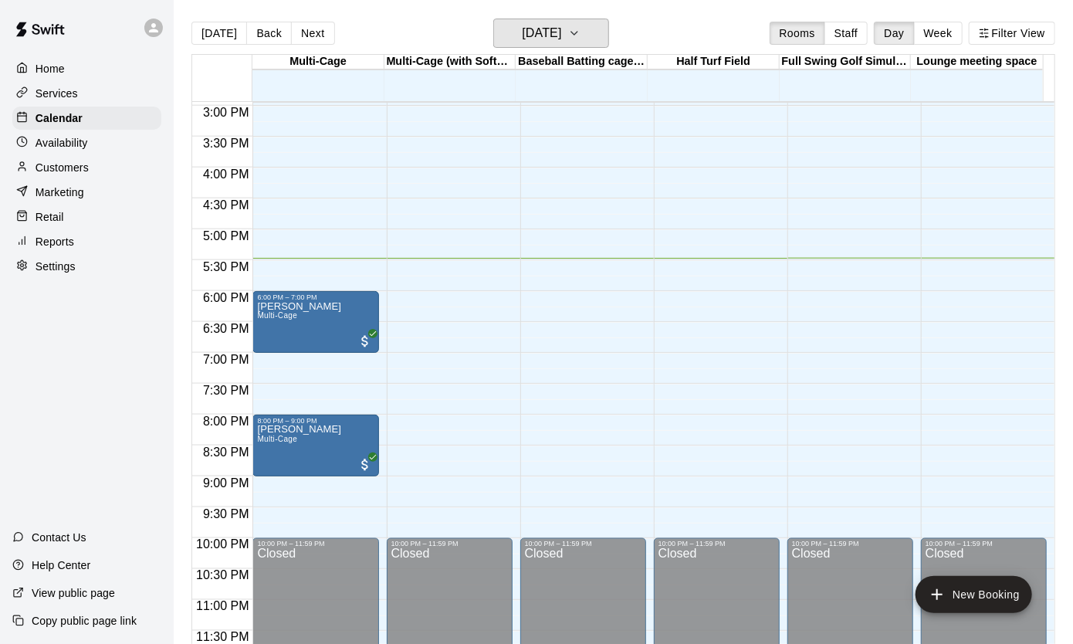
click at [561, 29] on h6 "Monday Sep 15" at bounding box center [541, 33] width 39 height 22
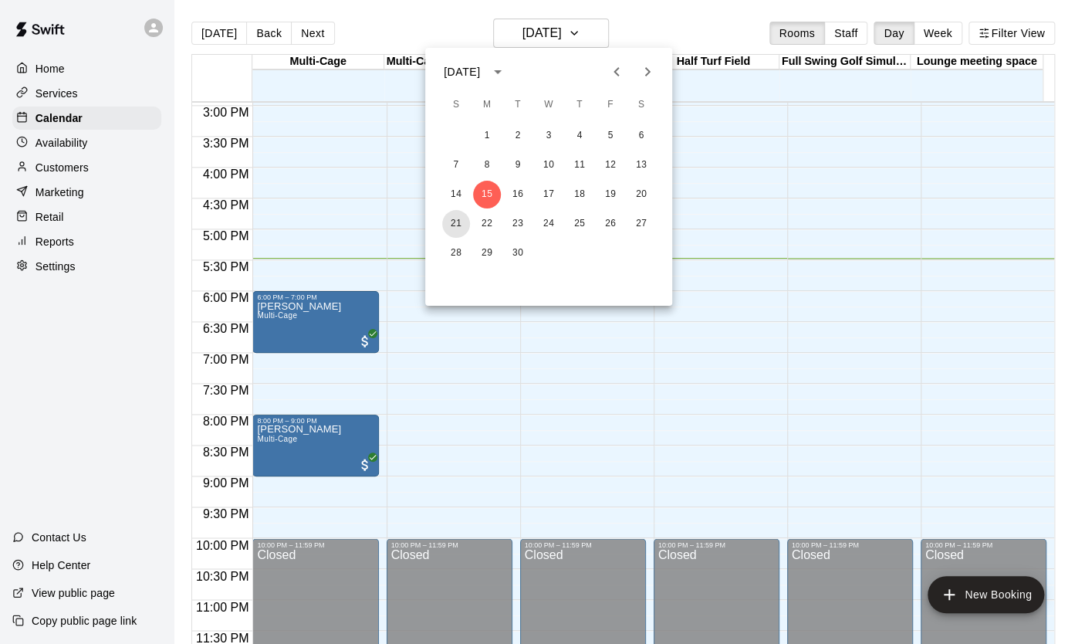
drag, startPoint x: 460, startPoint y: 223, endPoint x: 459, endPoint y: 250, distance: 27.0
click at [460, 223] on button "21" at bounding box center [456, 224] width 28 height 28
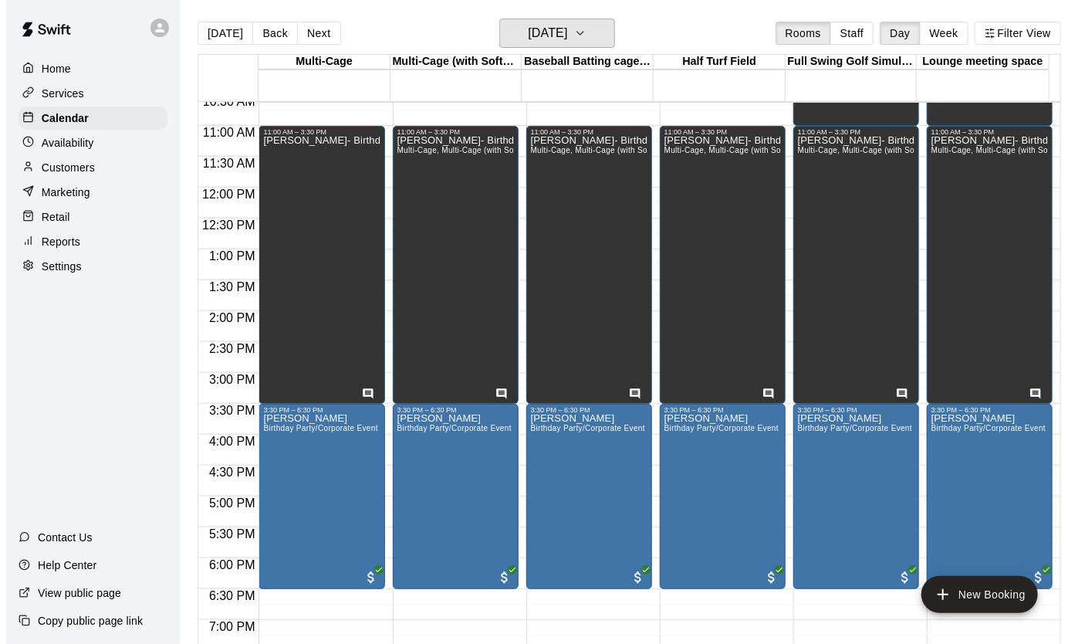
scroll to position [692, 0]
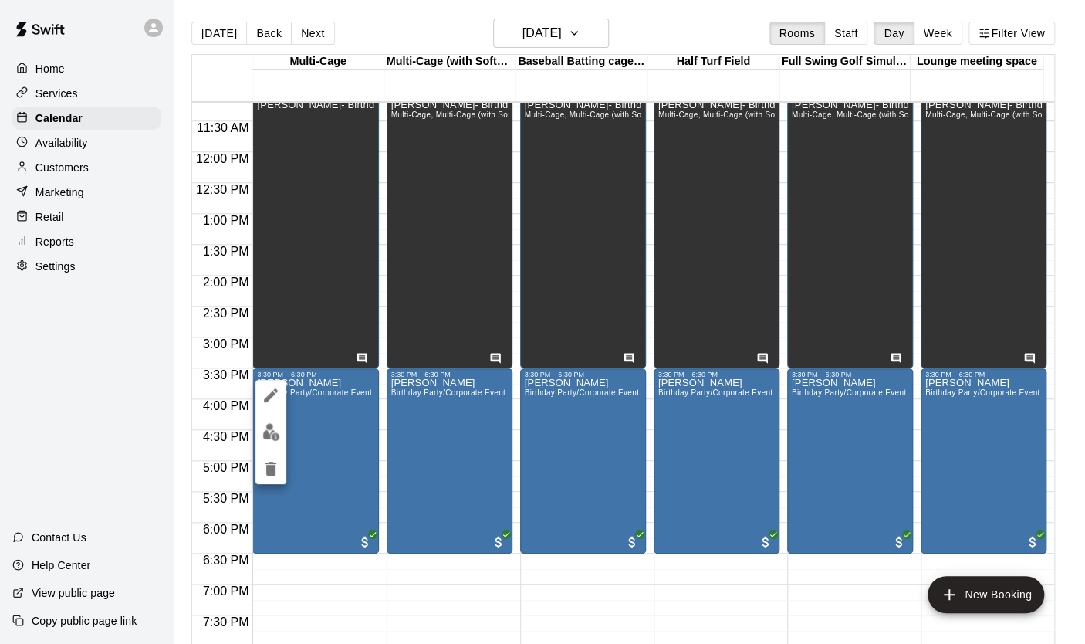
click at [266, 390] on icon "edit" at bounding box center [271, 395] width 19 height 19
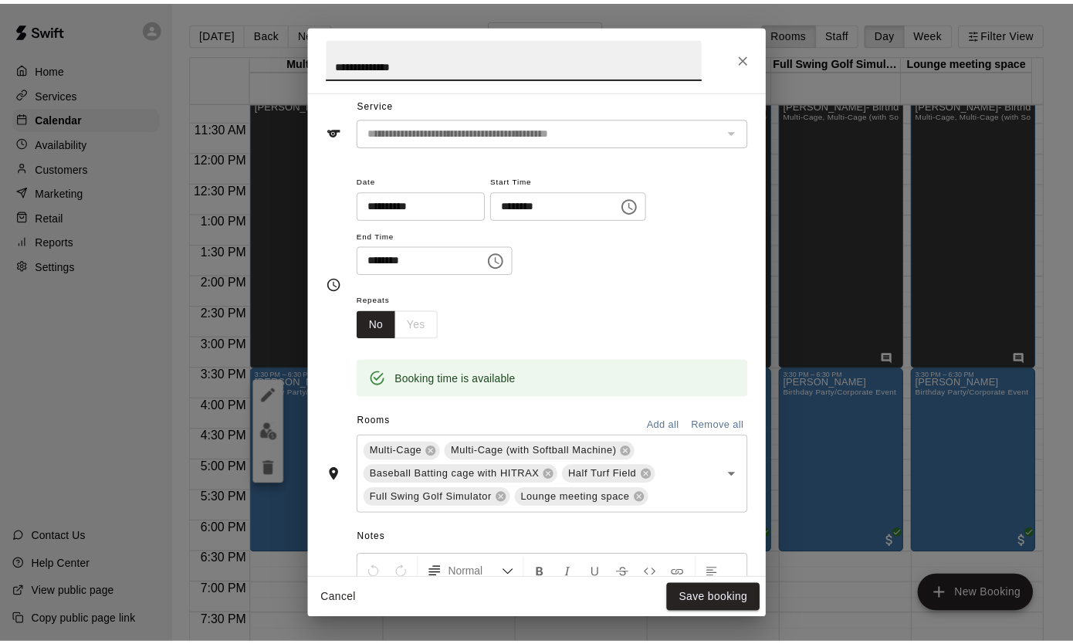
scroll to position [154, 0]
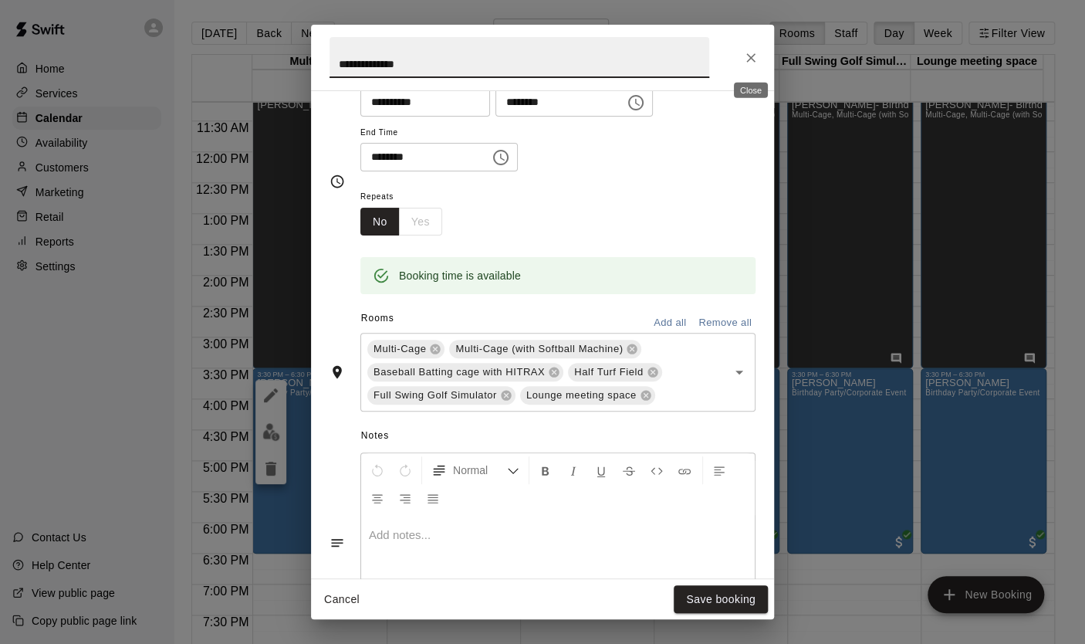
click at [751, 52] on icon "Close" at bounding box center [750, 57] width 15 height 15
